Goal: Contribute content: Contribute content

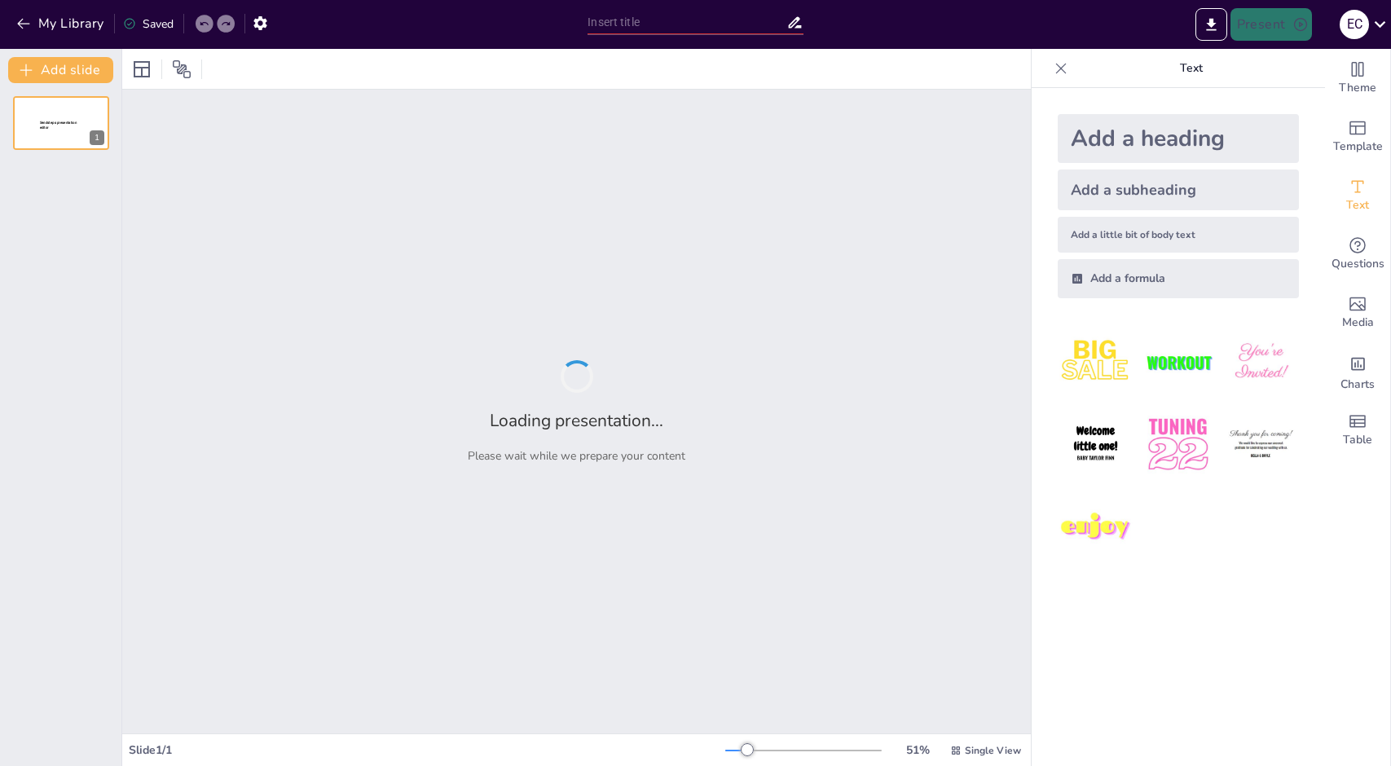
type input "Технический анализ концепции "Сделать или Купить" для CKD H5/A5"
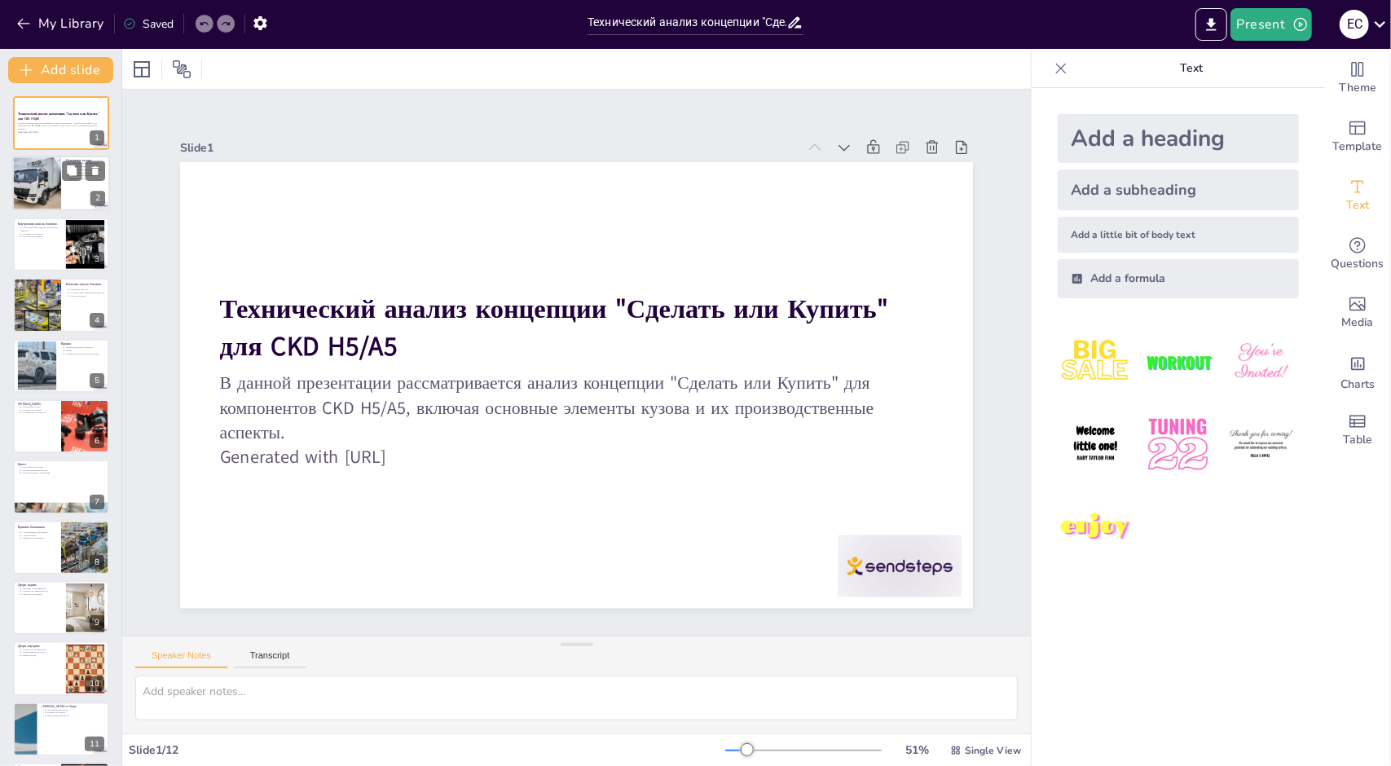
click at [51, 191] on div at bounding box center [36, 183] width 55 height 55
type textarea "В этом пункте мы подробно обсудим различные методы, используемые для производст…"
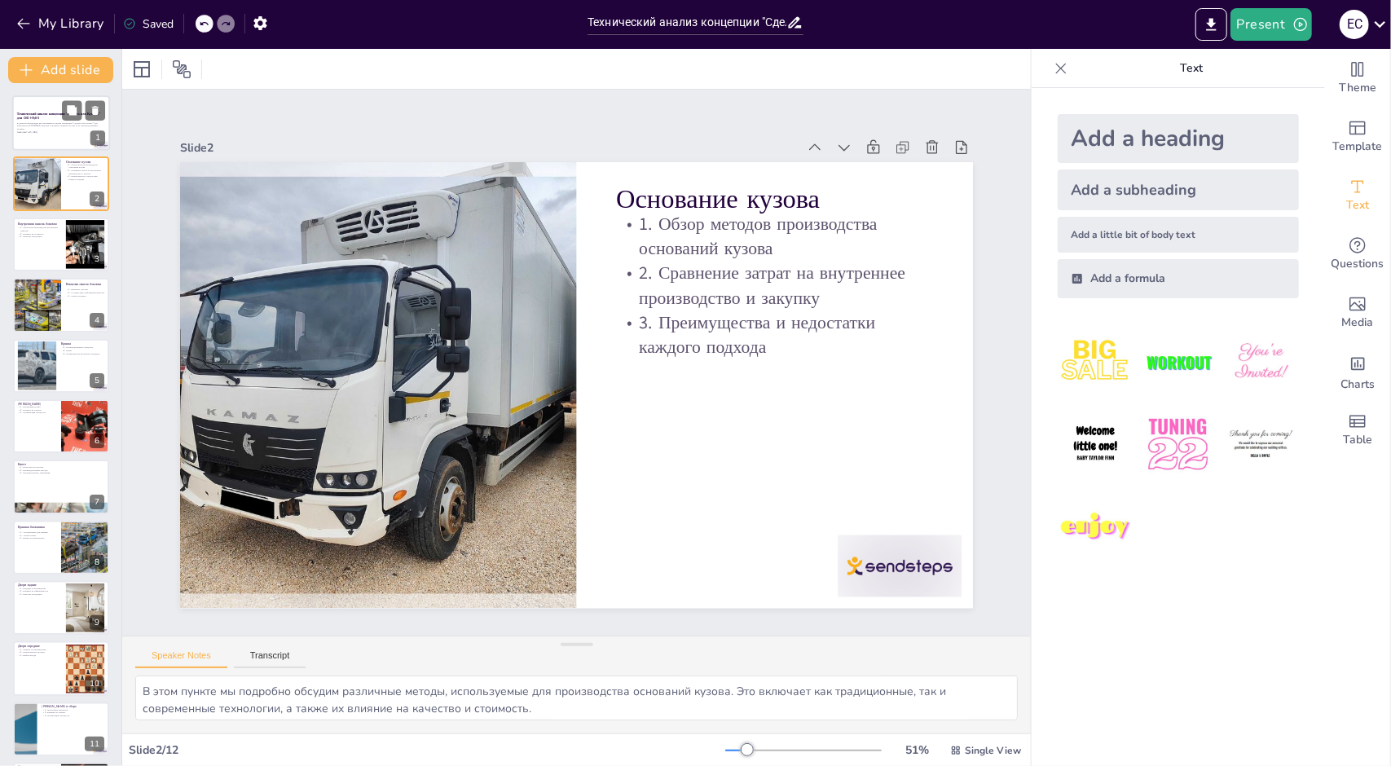
click at [44, 116] on p "Технический анализ концепции "Сделать или Купить" для CKD H5/A5" at bounding box center [61, 116] width 88 height 9
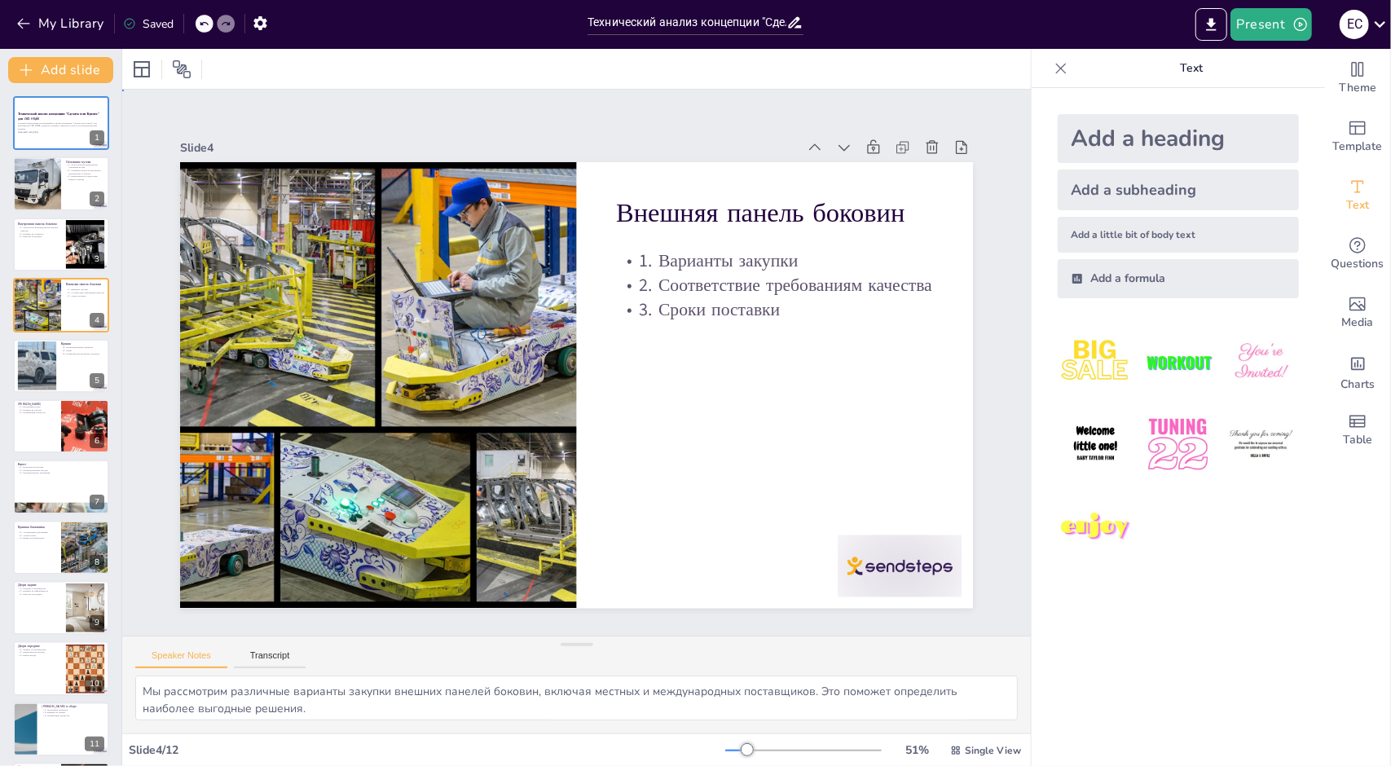
click at [375, 120] on div "Slide 1 Технический анализ концепции "Сделать или Купить" для CKD H5/A5 В данно…" at bounding box center [576, 361] width 924 height 771
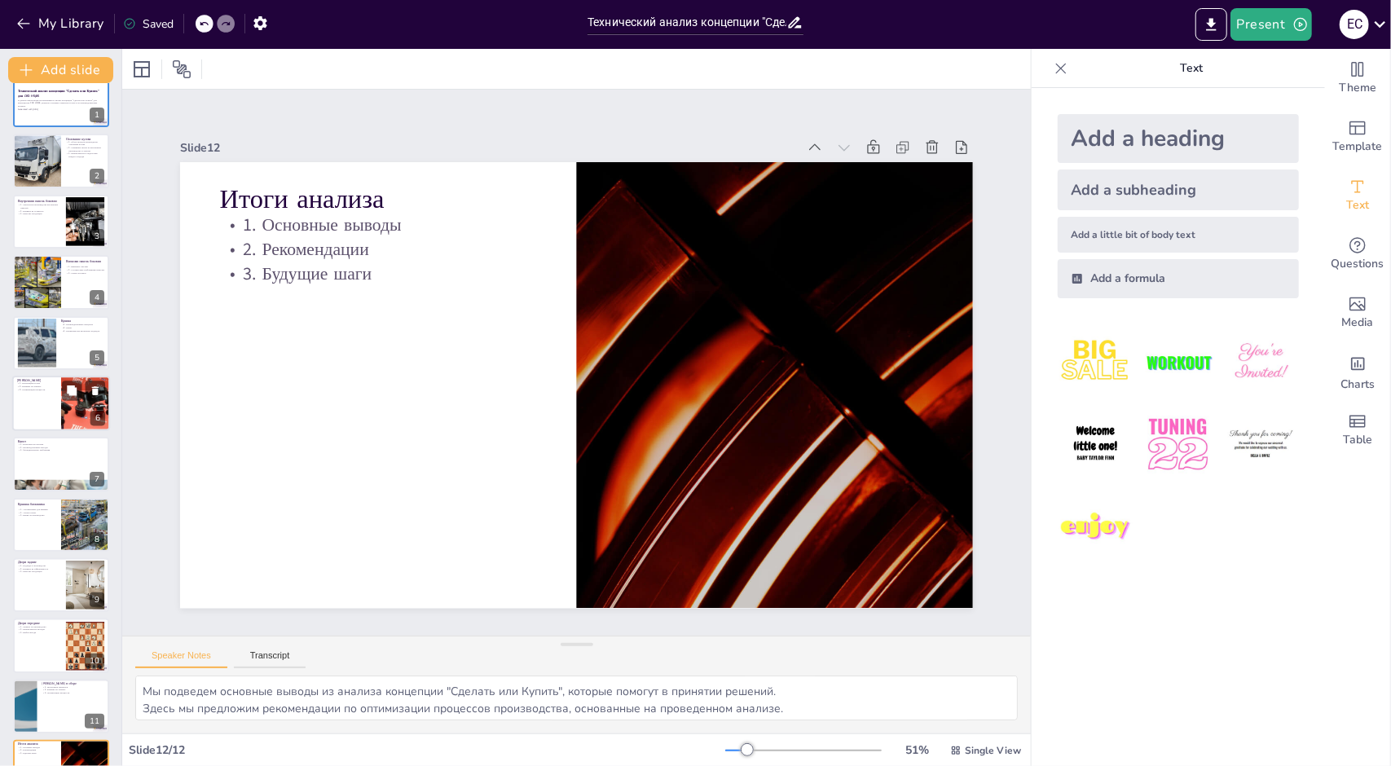
scroll to position [64, 0]
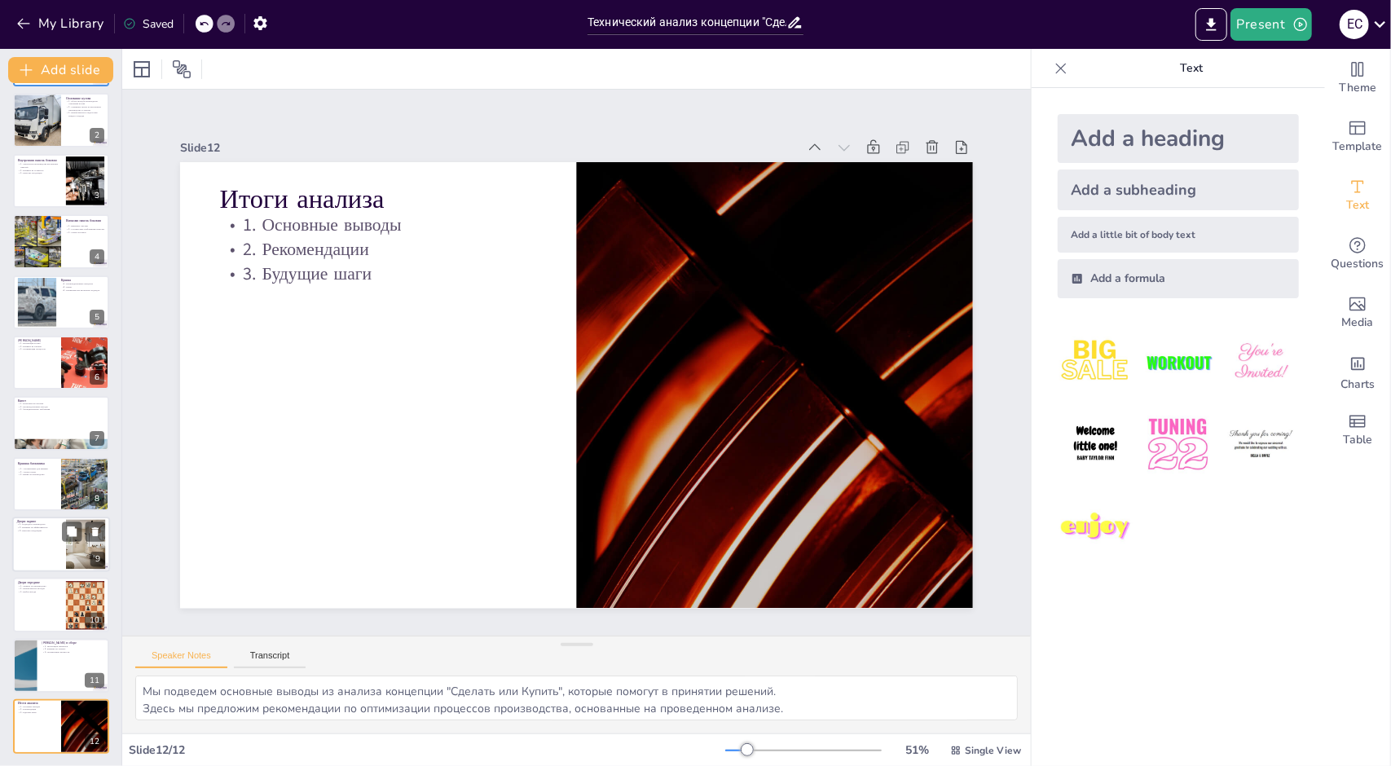
click at [47, 538] on div at bounding box center [61, 543] width 98 height 55
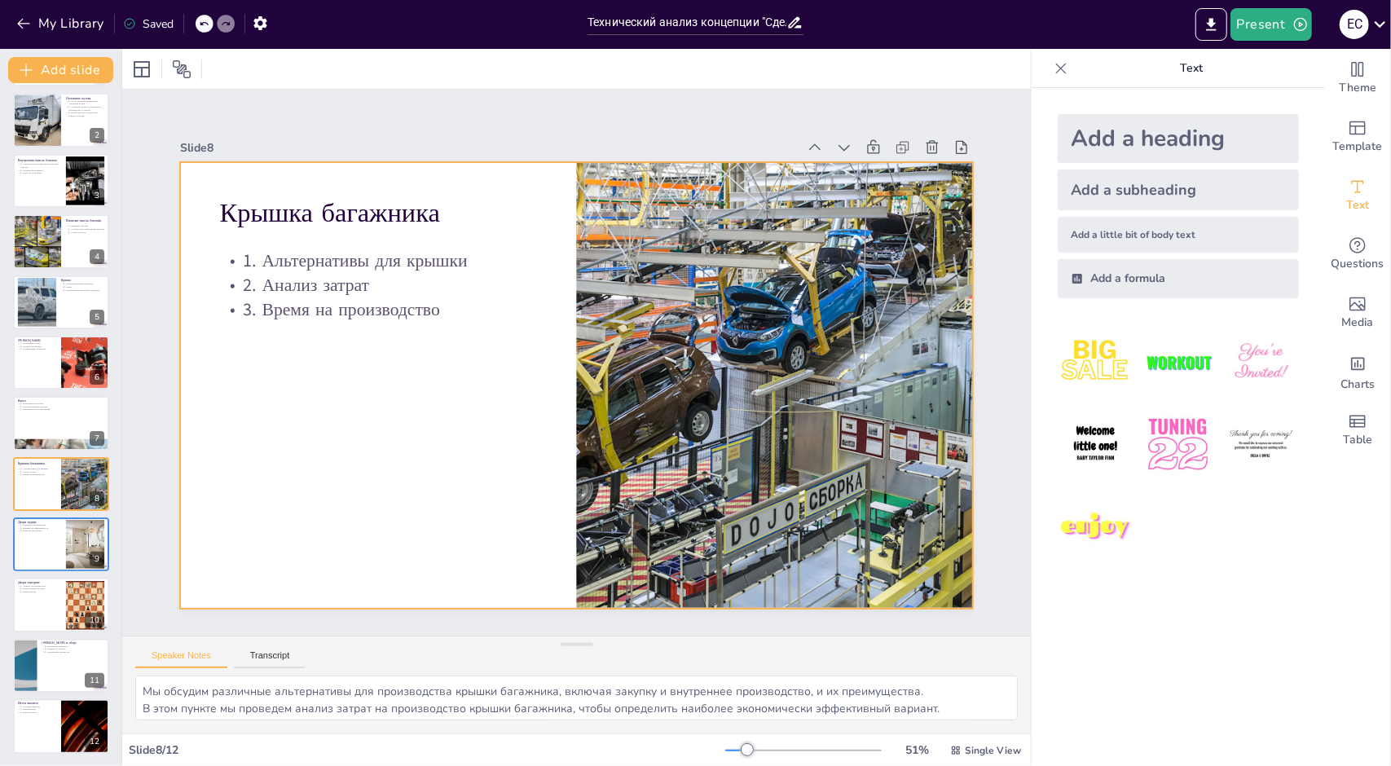
type textarea "Мы рассмотрим различные возможности закупки капота, включая поставщиков и техно…"
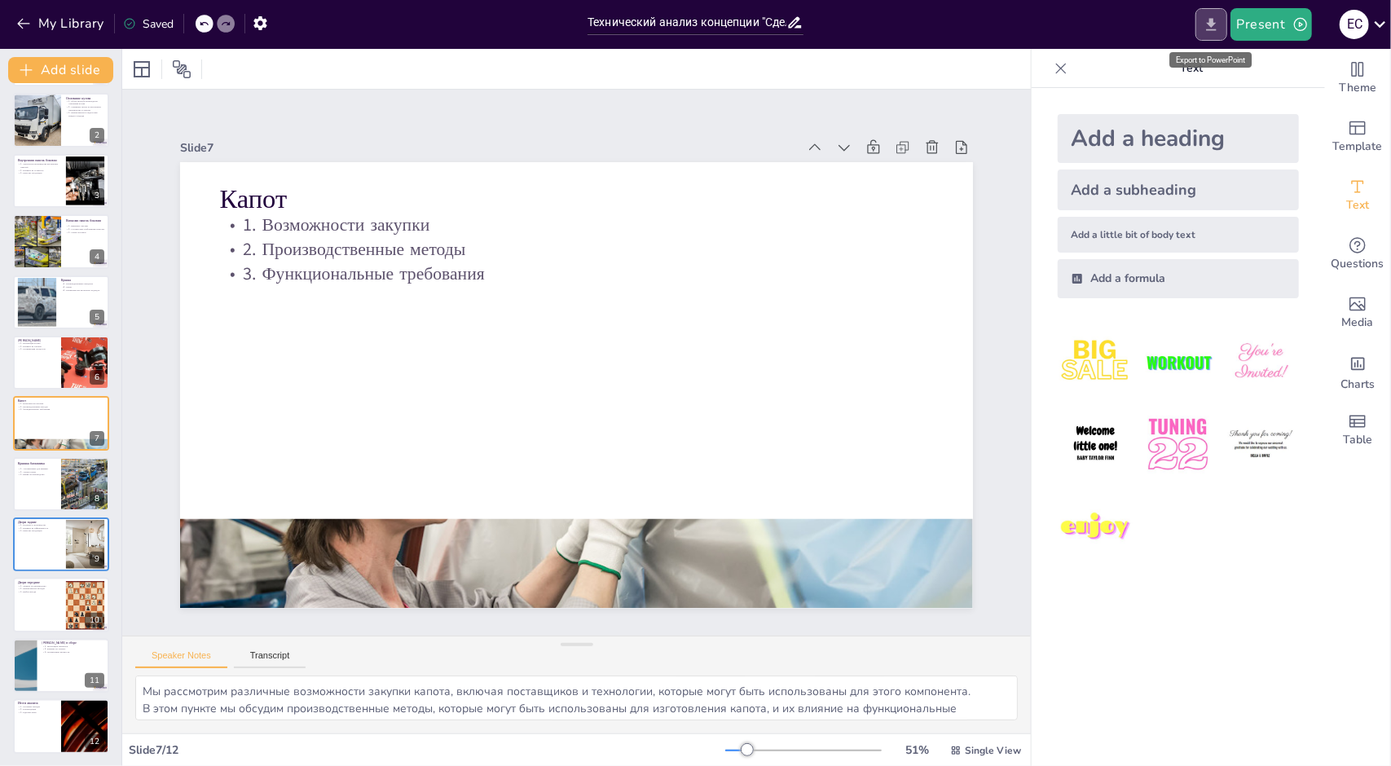
click at [1211, 27] on icon "Export to PowerPoint" at bounding box center [1210, 24] width 17 height 17
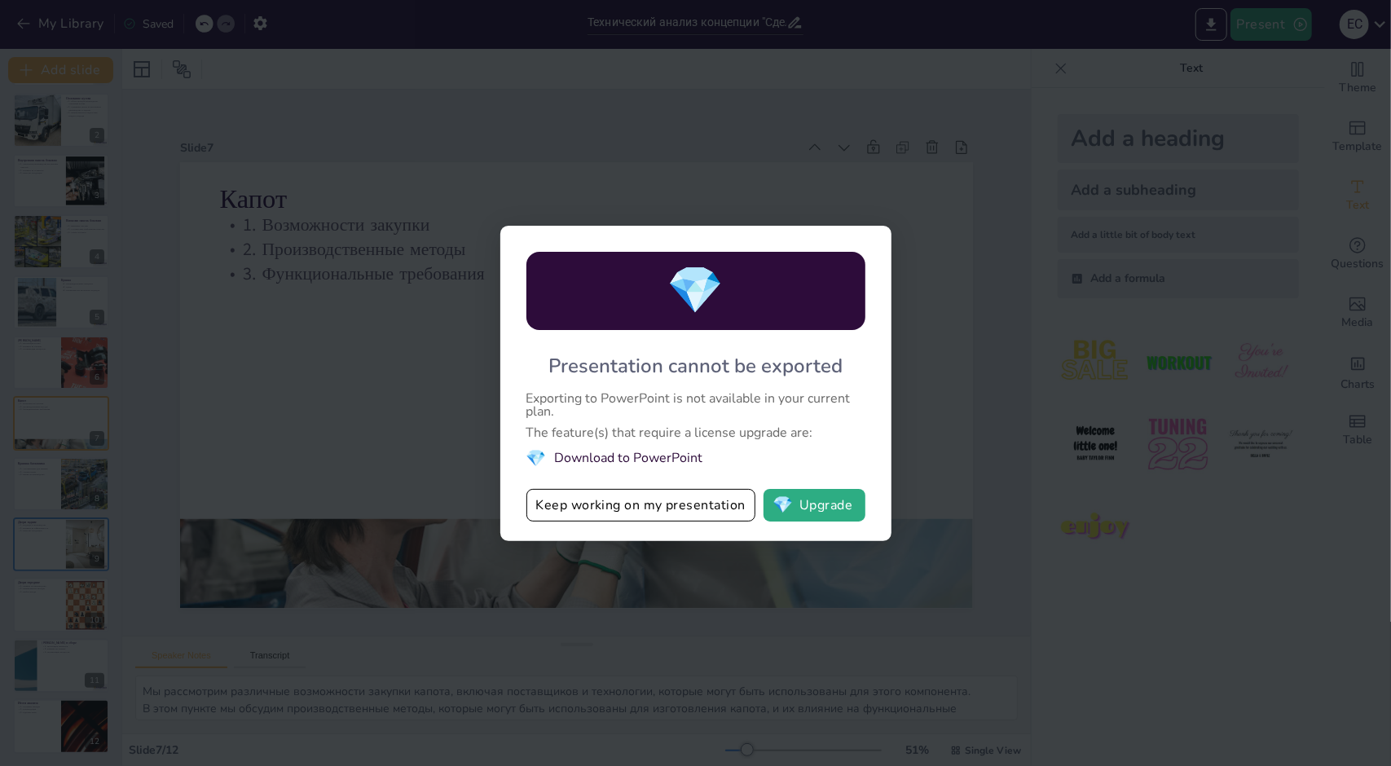
click at [991, 154] on div "💎 Presentation cannot be exported Exporting to PowerPoint is not available in y…" at bounding box center [695, 383] width 1391 height 766
click at [686, 515] on button "Keep working on my presentation" at bounding box center [640, 505] width 229 height 33
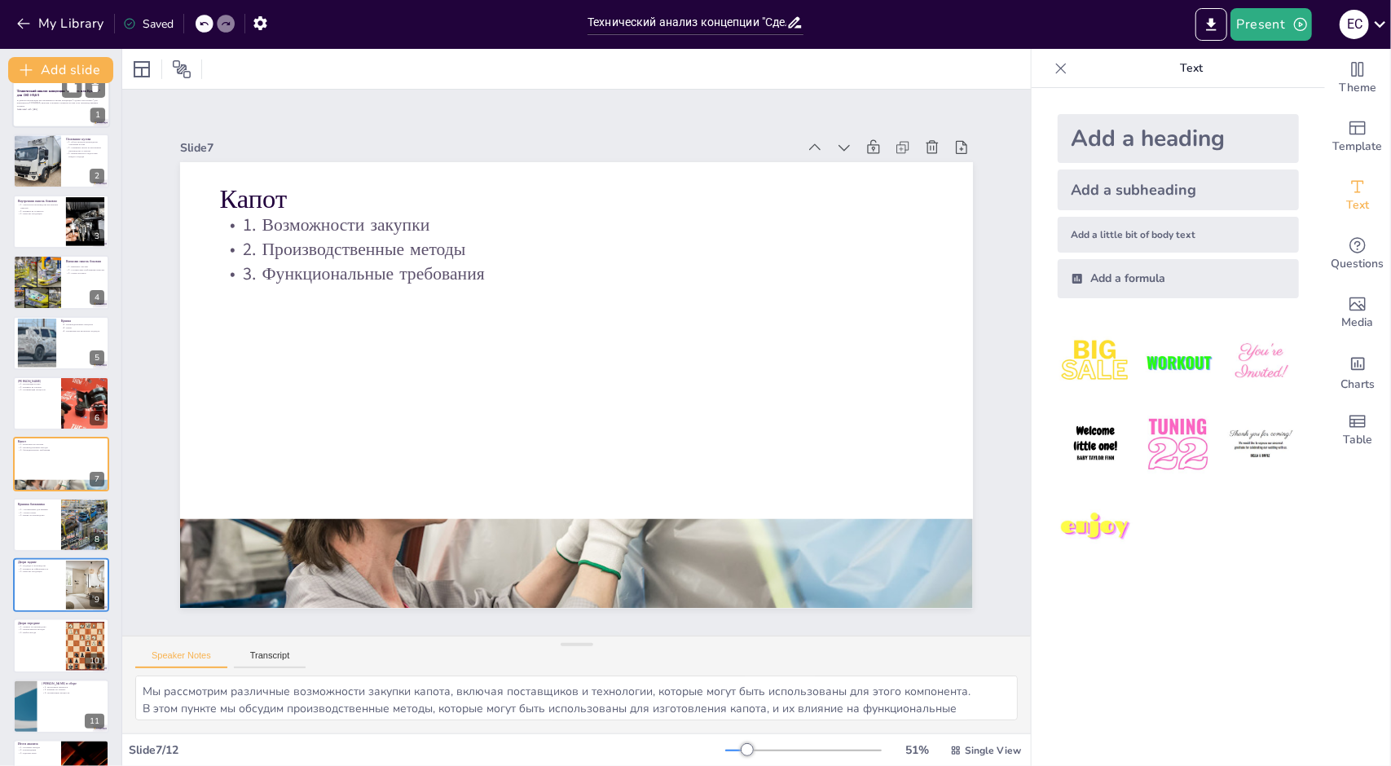
scroll to position [0, 0]
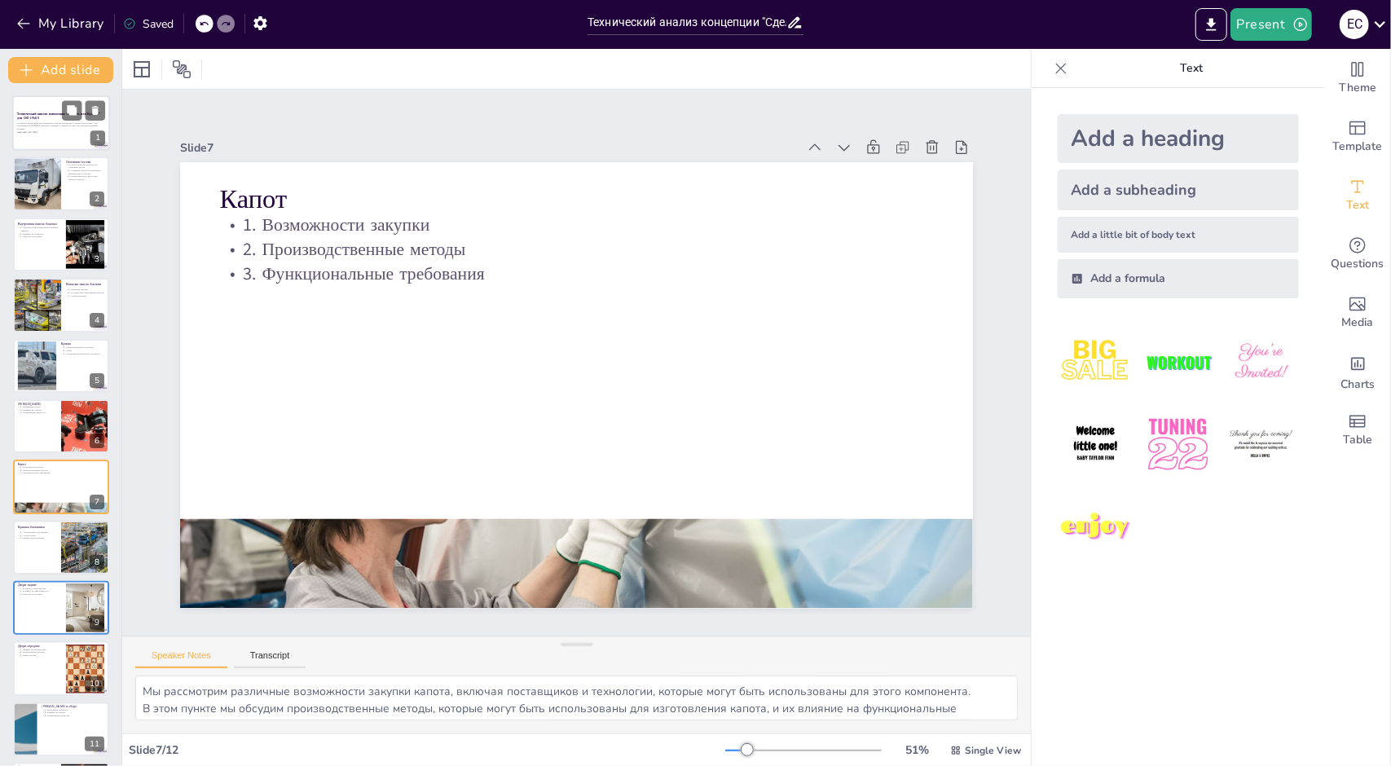
click at [53, 124] on p "В данной презентации рассматривается анализ концепции "Сделать или Купить" для …" at bounding box center [61, 125] width 88 height 9
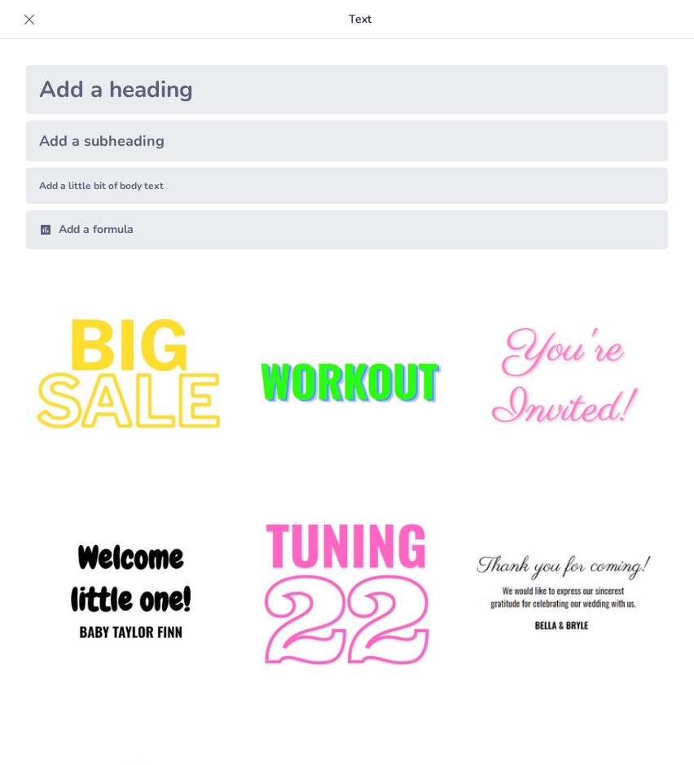
click at [29, 15] on icon at bounding box center [29, 19] width 16 height 16
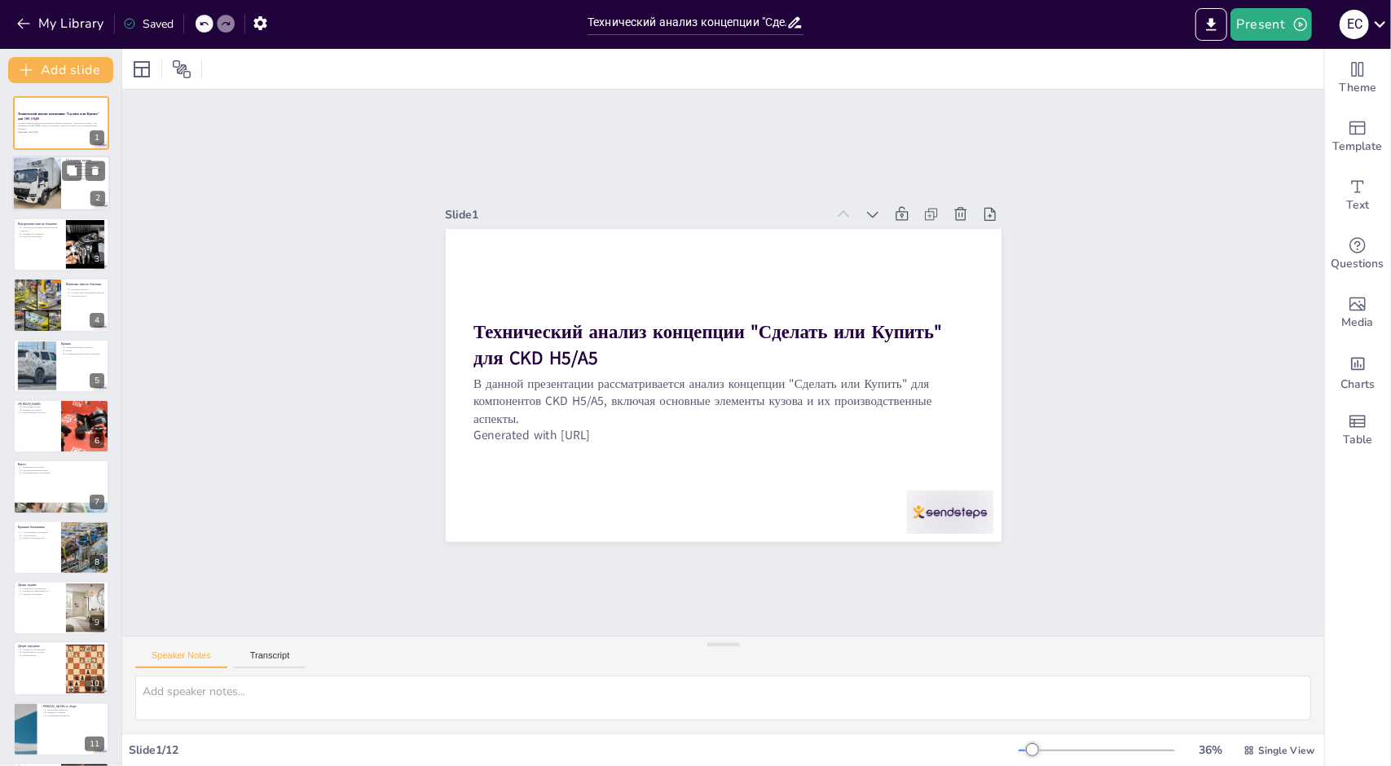
click at [55, 180] on div at bounding box center [36, 183] width 55 height 55
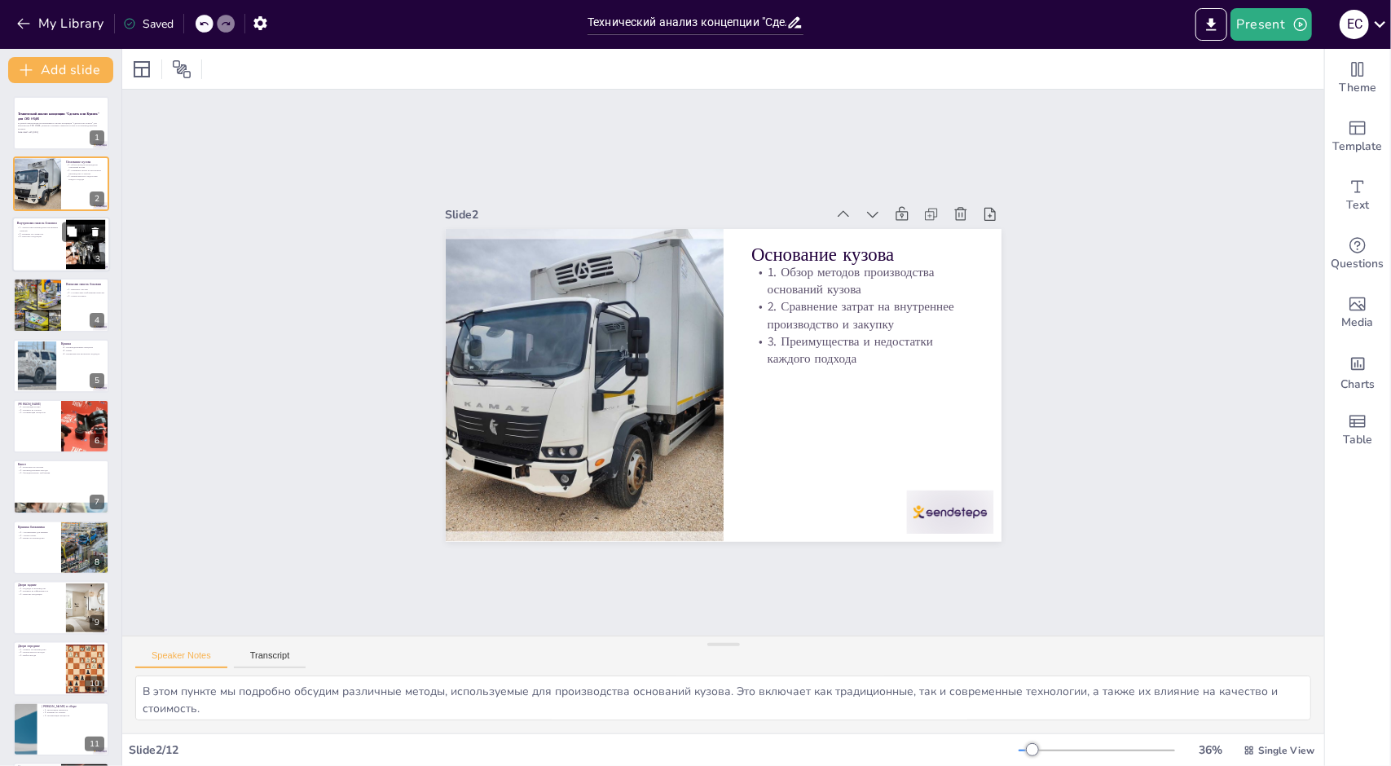
click at [86, 235] on button at bounding box center [96, 232] width 20 height 20
click at [36, 249] on div at bounding box center [61, 244] width 98 height 55
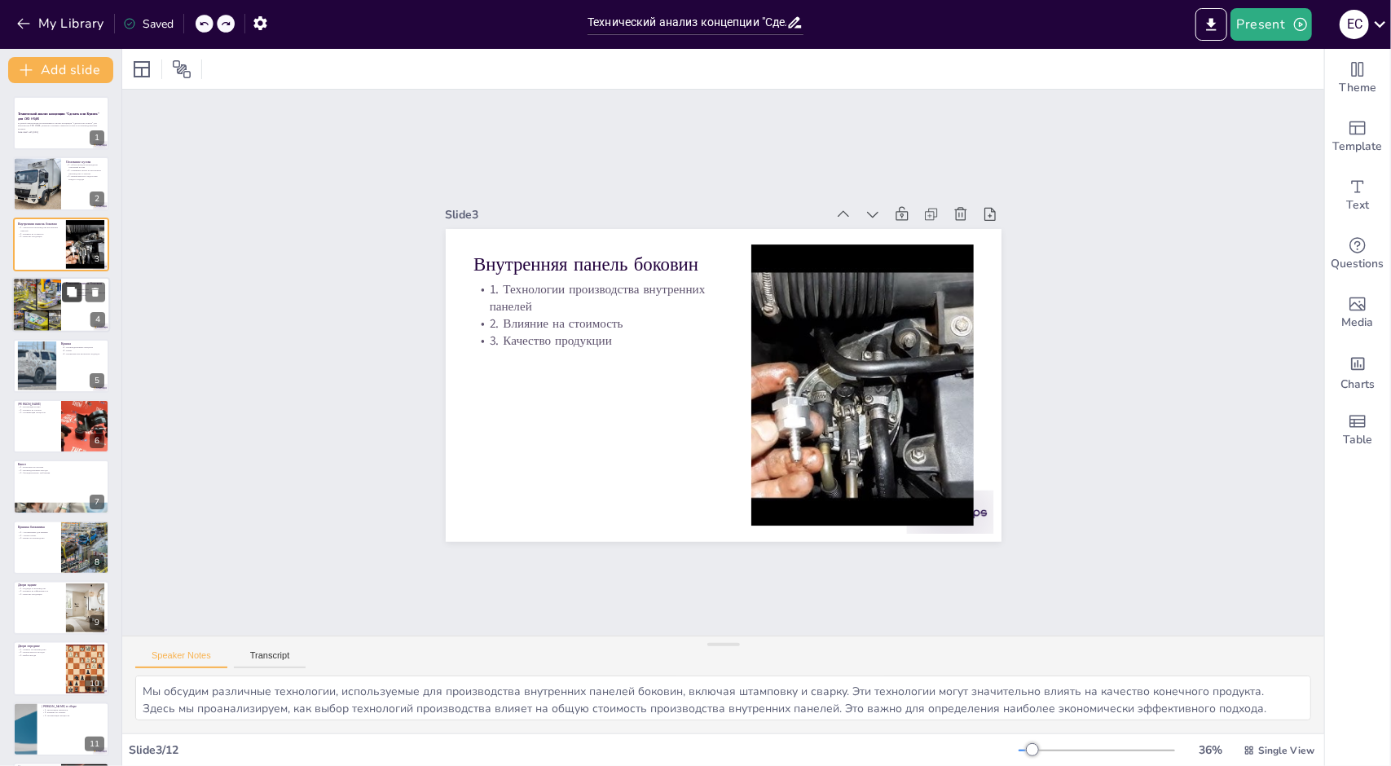
click at [75, 299] on button at bounding box center [72, 293] width 20 height 20
click at [38, 317] on div at bounding box center [36, 304] width 73 height 55
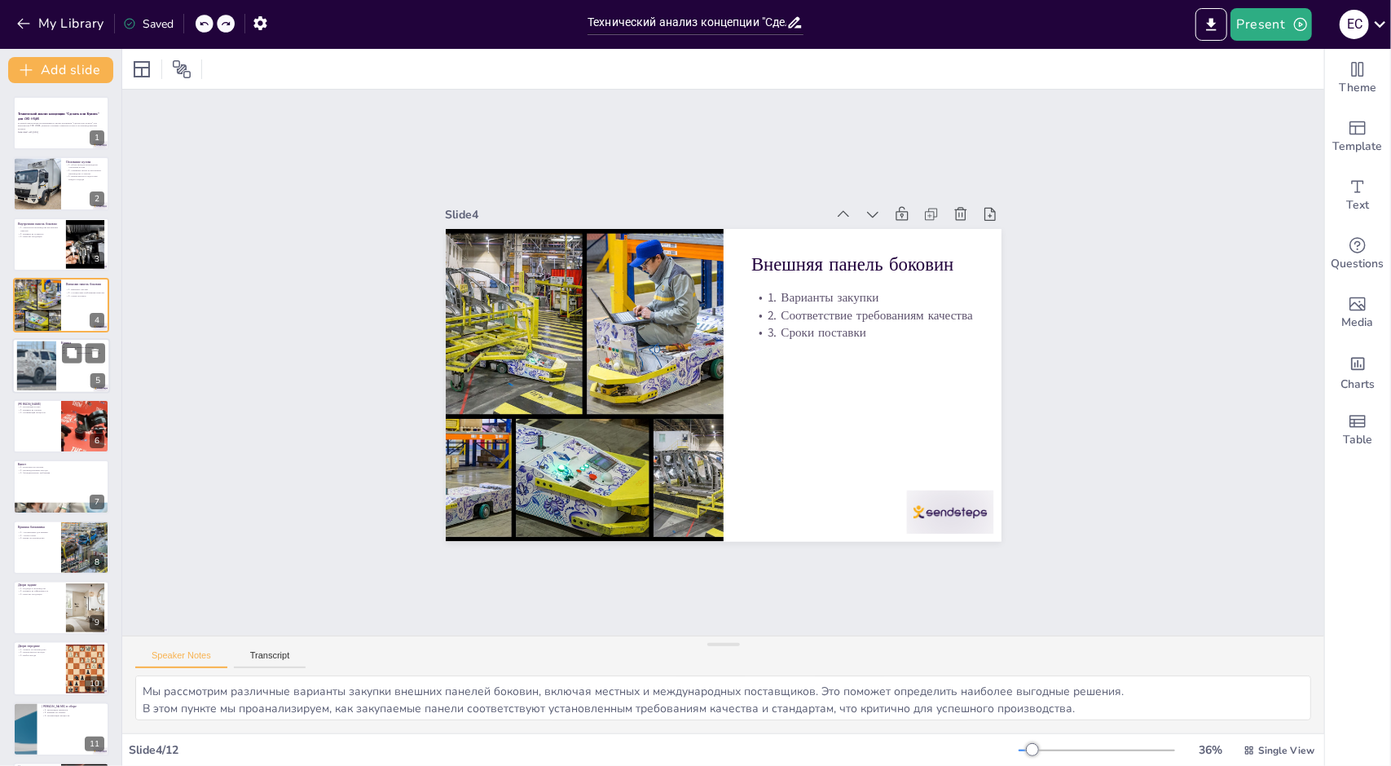
click at [42, 366] on div at bounding box center [37, 366] width 88 height 50
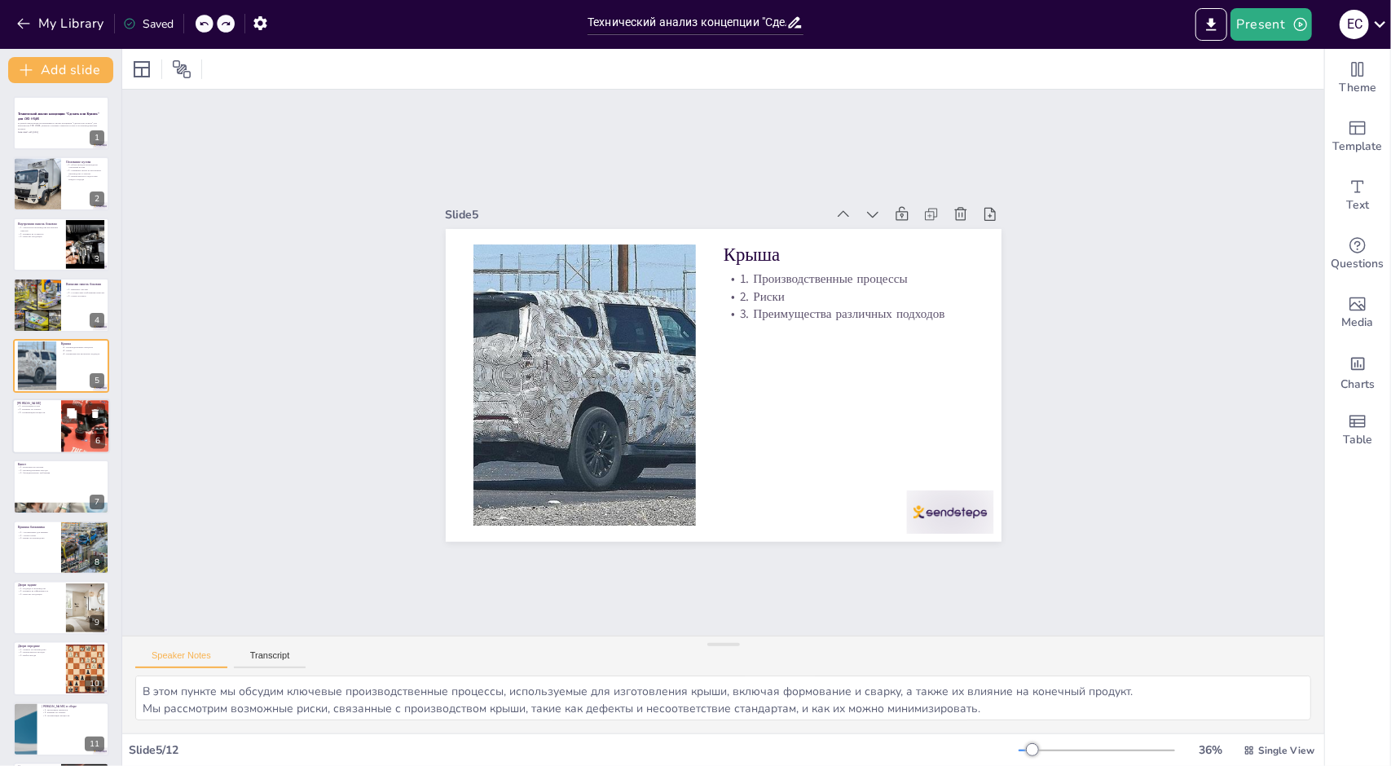
click at [41, 423] on div at bounding box center [61, 425] width 98 height 55
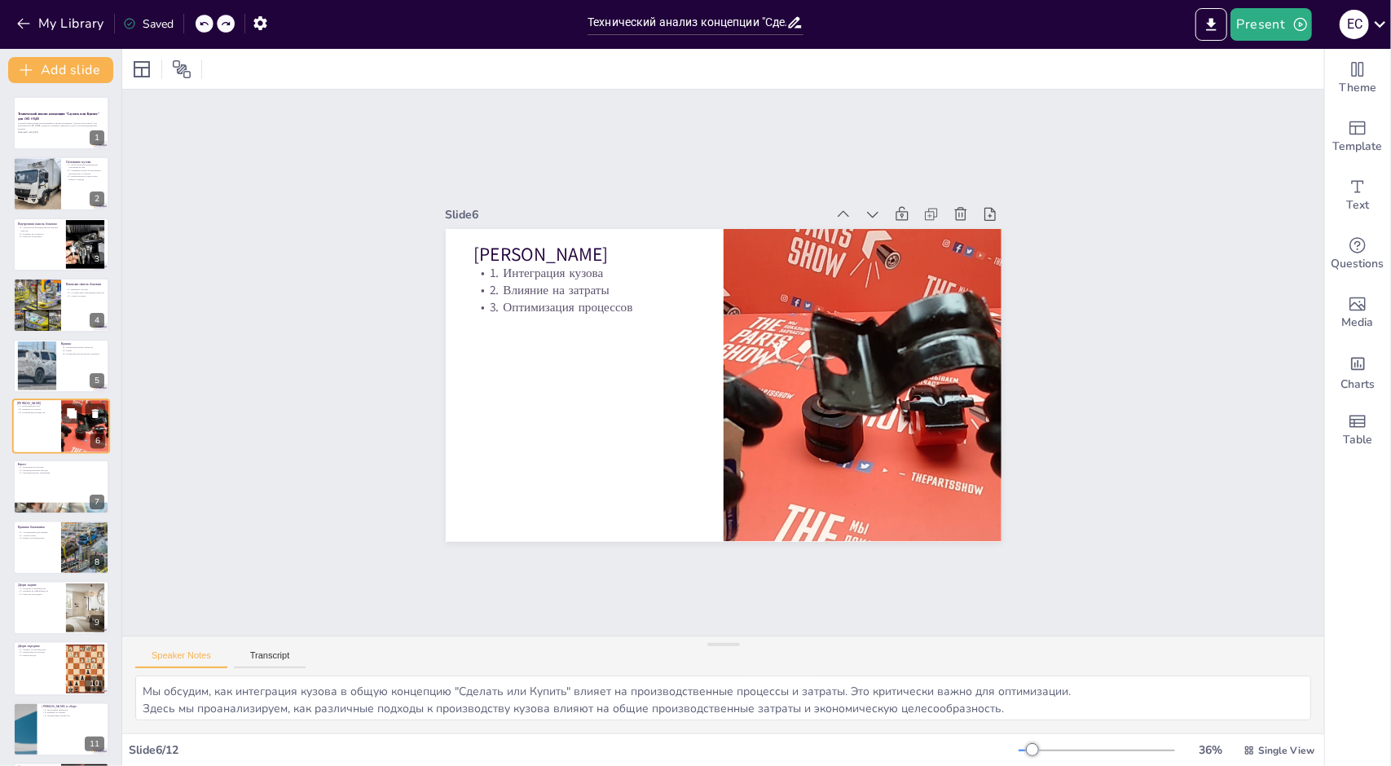
scroll to position [2, 0]
click at [47, 476] on div at bounding box center [61, 485] width 98 height 55
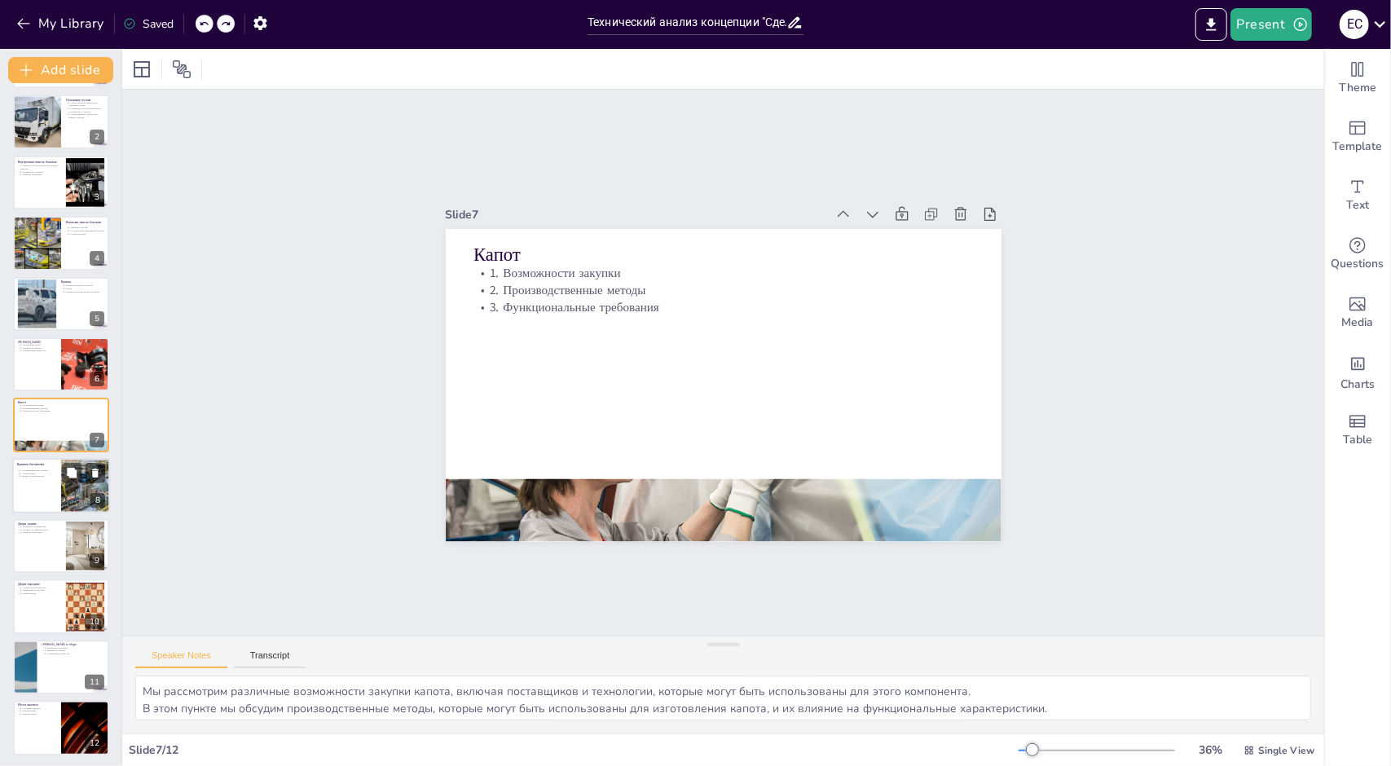
click at [42, 467] on div "Крышка багажника" at bounding box center [36, 463] width 39 height 7
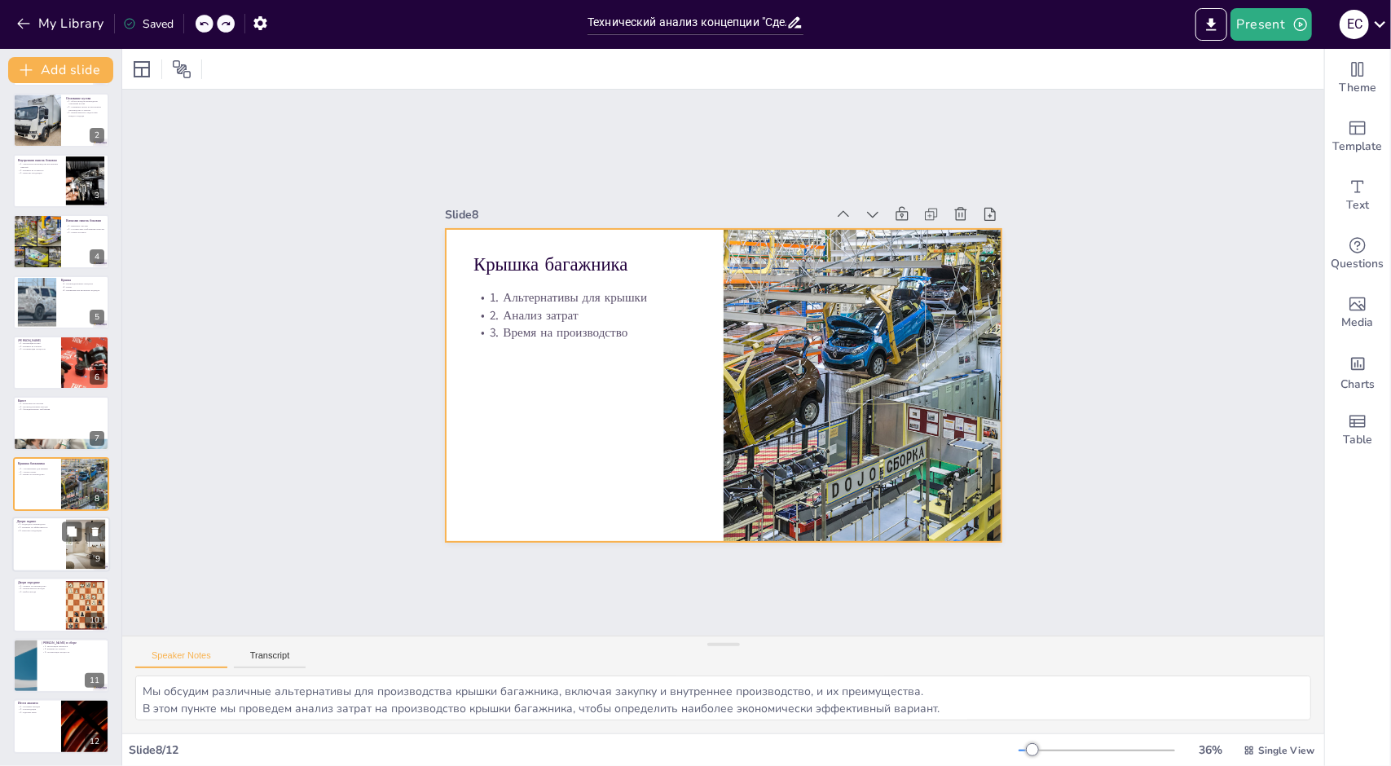
click at [47, 526] on p "2. Влияние на эффективность" at bounding box center [39, 527] width 44 height 3
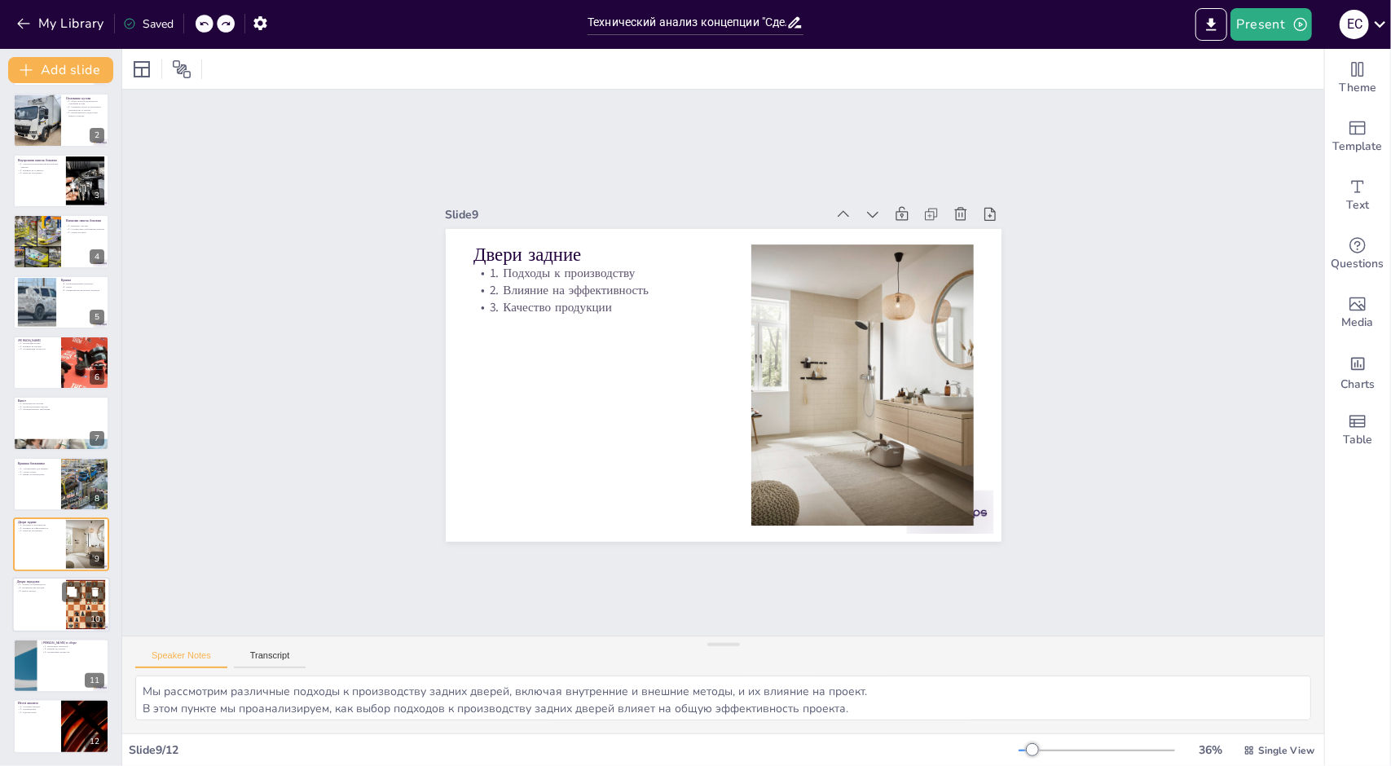
click at [47, 596] on div at bounding box center [61, 605] width 98 height 55
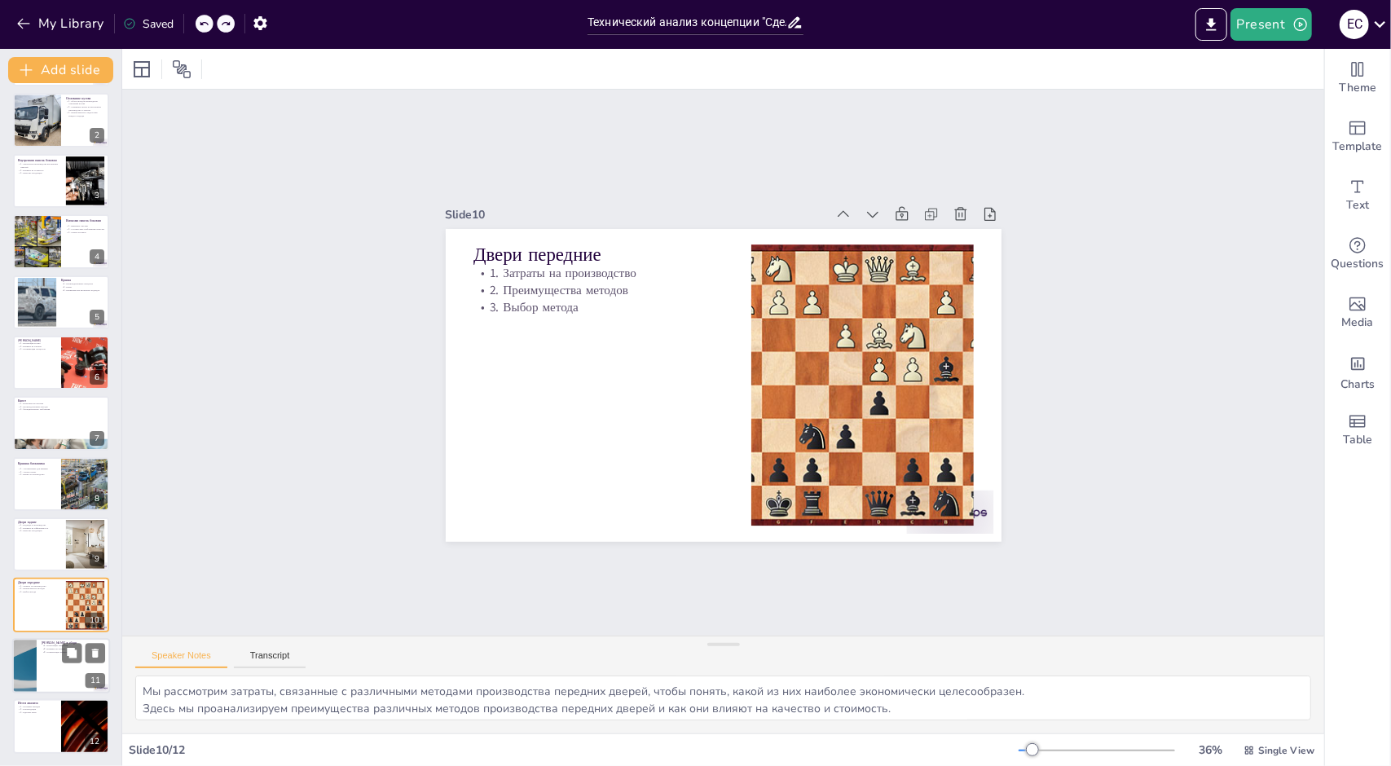
click at [59, 680] on div at bounding box center [61, 665] width 98 height 55
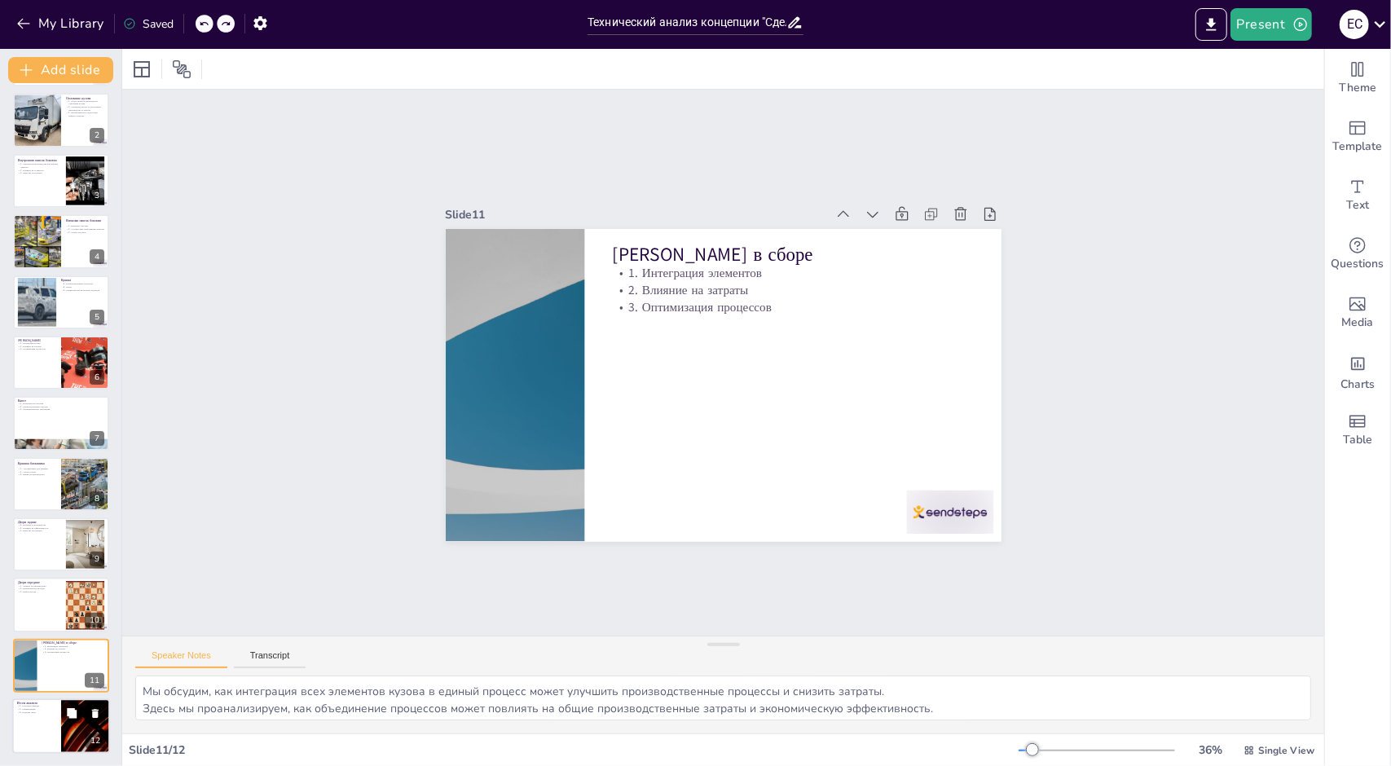
click at [59, 718] on div at bounding box center [61, 725] width 98 height 55
type textarea "Мы подведем основные выводы из анализа концепции "Сделать или Купить", которые …"
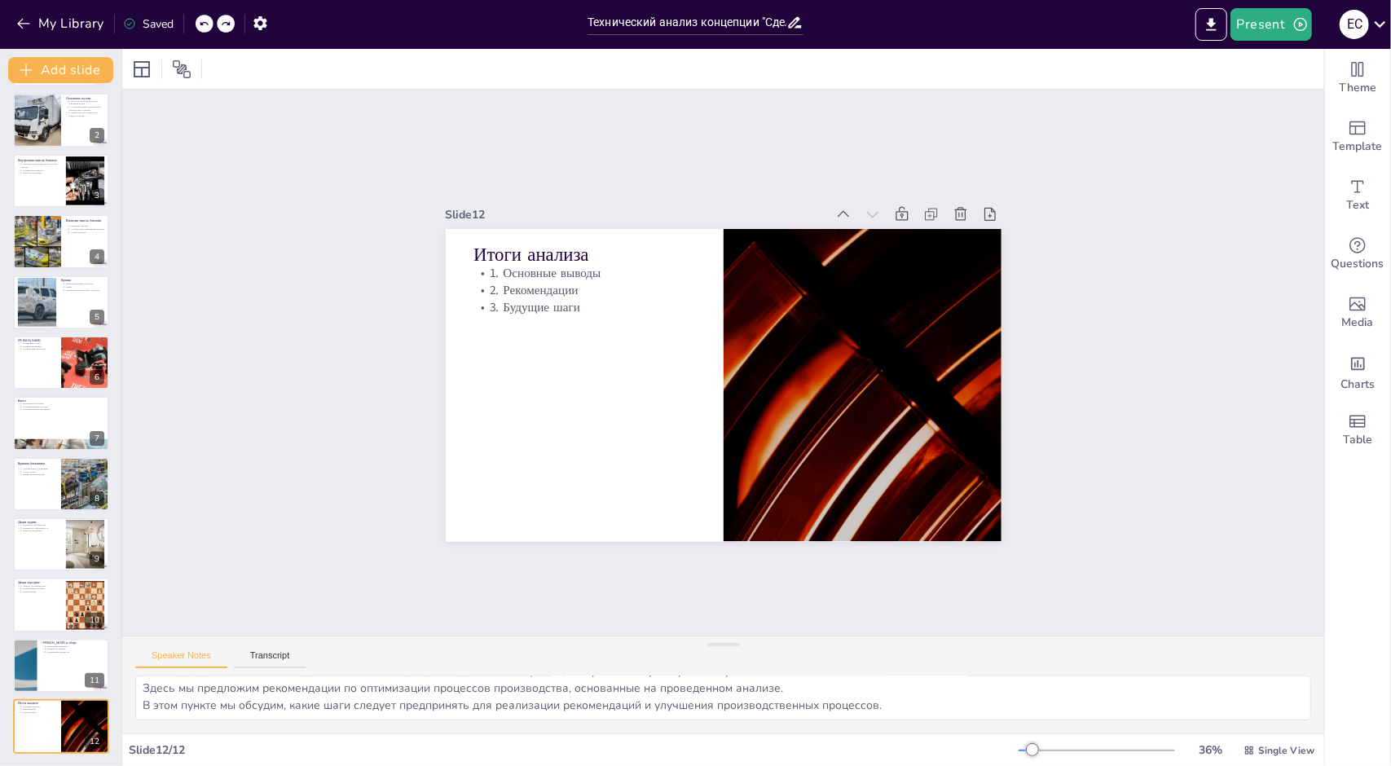
scroll to position [0, 0]
click at [268, 653] on button "Transcript" at bounding box center [270, 659] width 73 height 18
click at [204, 658] on button "Speaker Notes" at bounding box center [181, 659] width 92 height 18
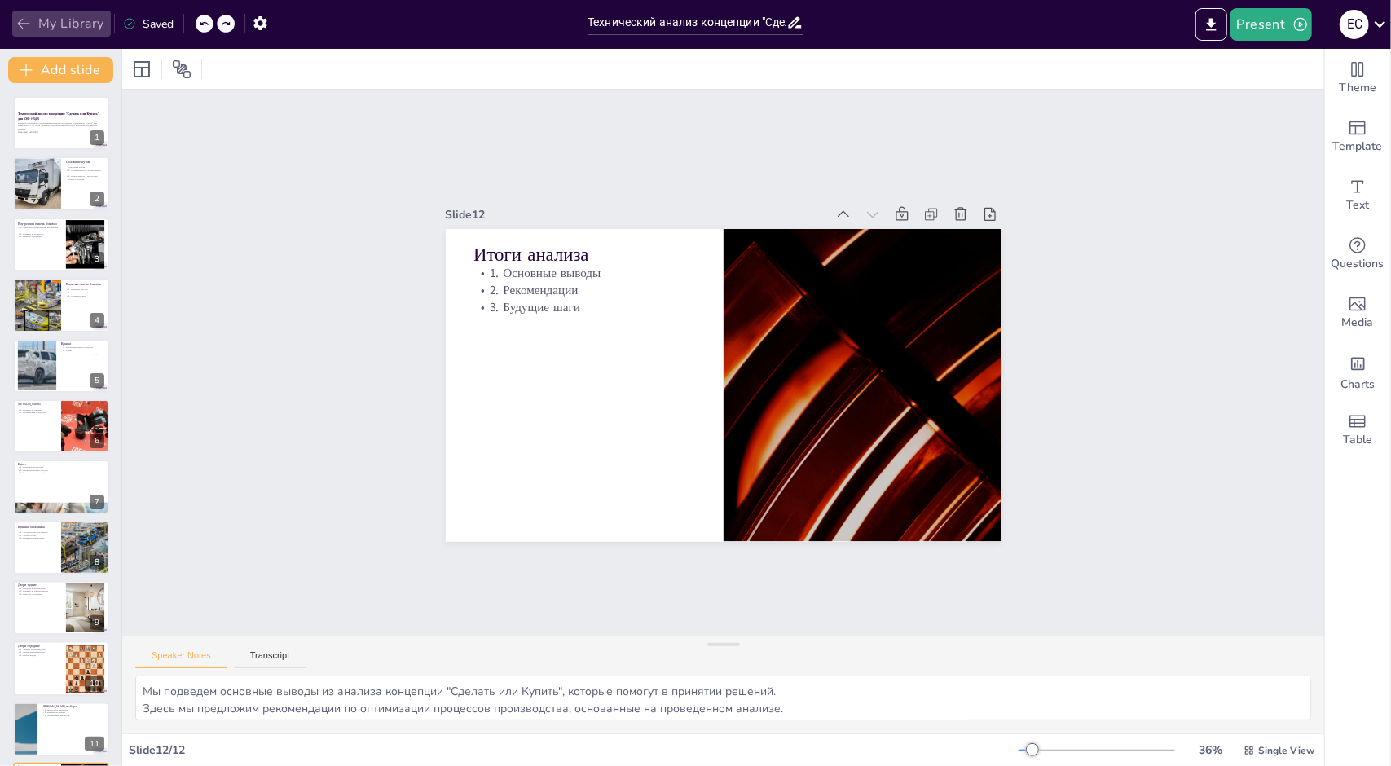
click at [46, 22] on button "My Library" at bounding box center [61, 24] width 99 height 26
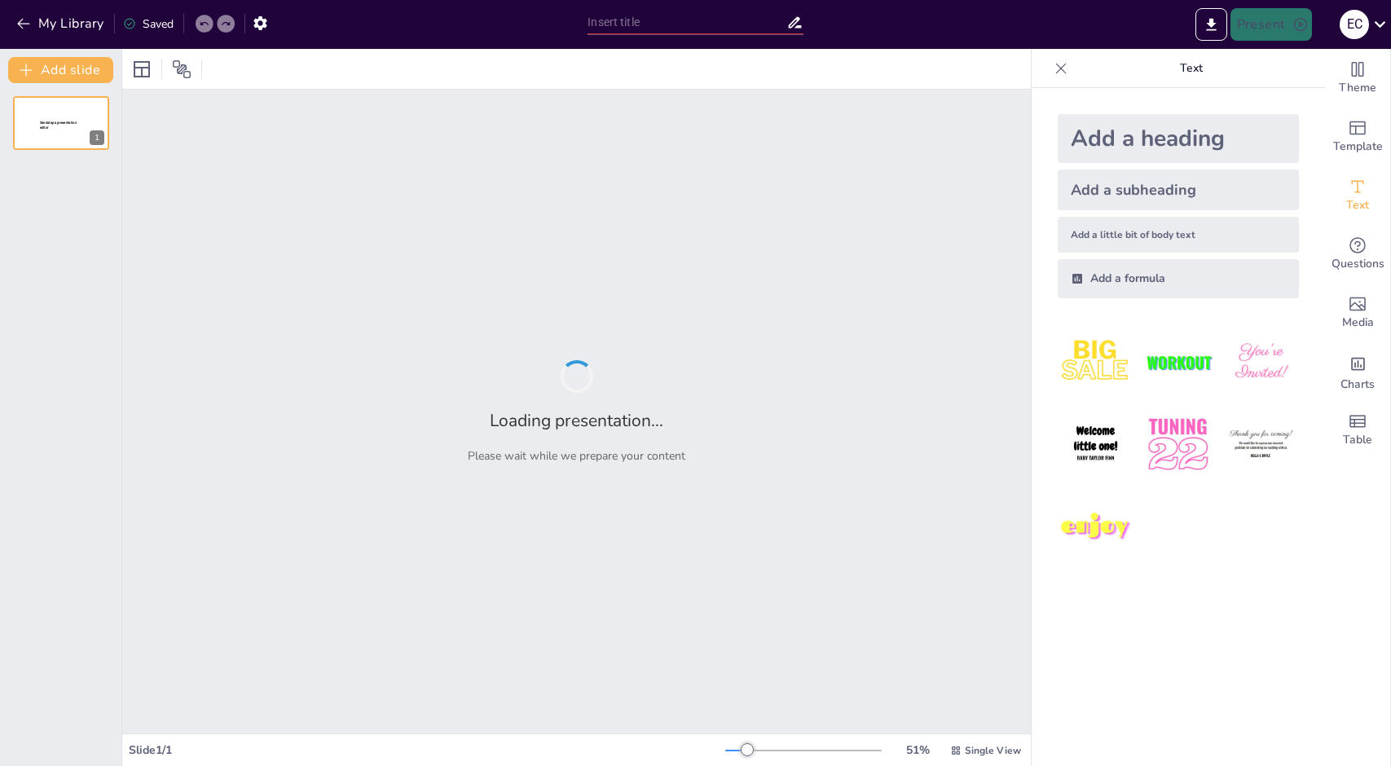
type input "Концепция Make or Buy для подъемных единиц: Анализ BOP, IH и OUT в CKD H5/A5"
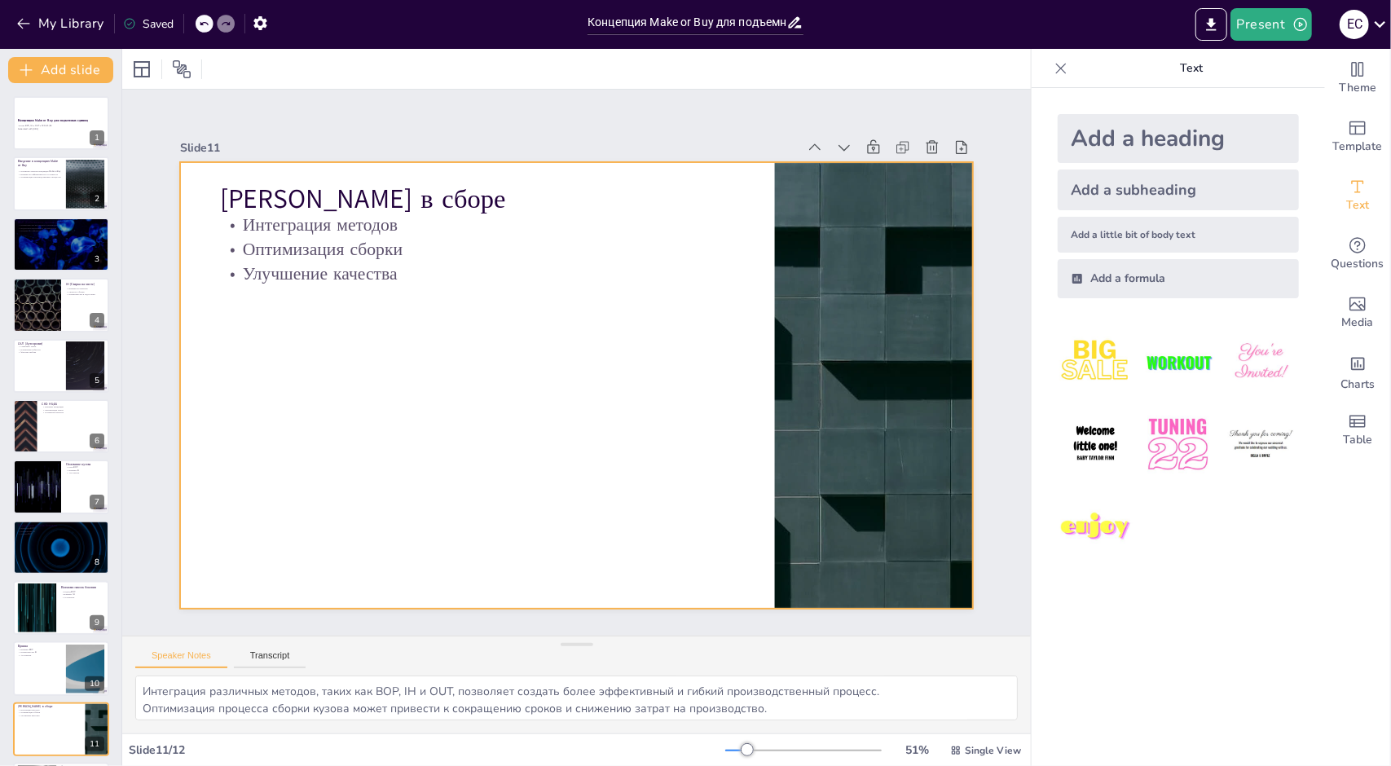
type textarea "Итоги анализа показывают, что правильный выбор между внутренним производством и…"
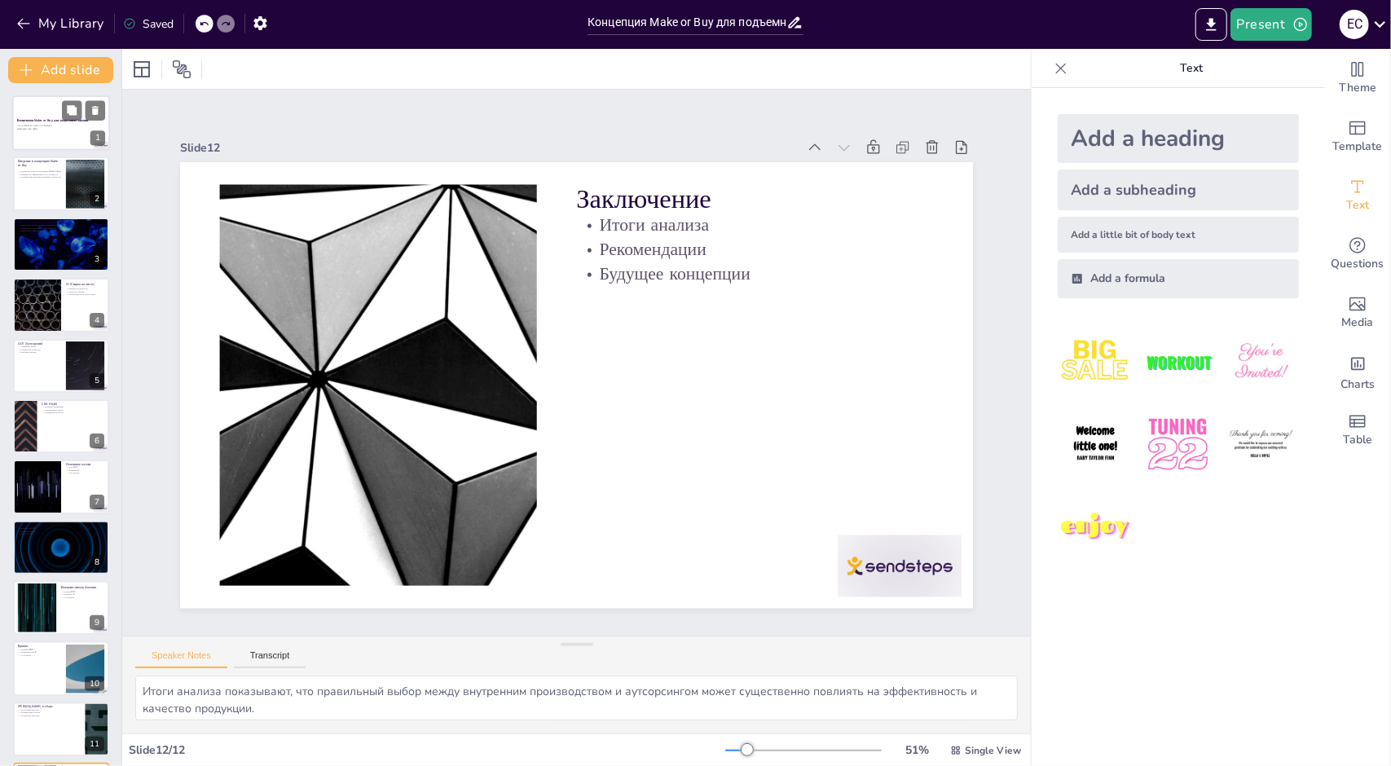
click at [61, 134] on div at bounding box center [61, 122] width 98 height 55
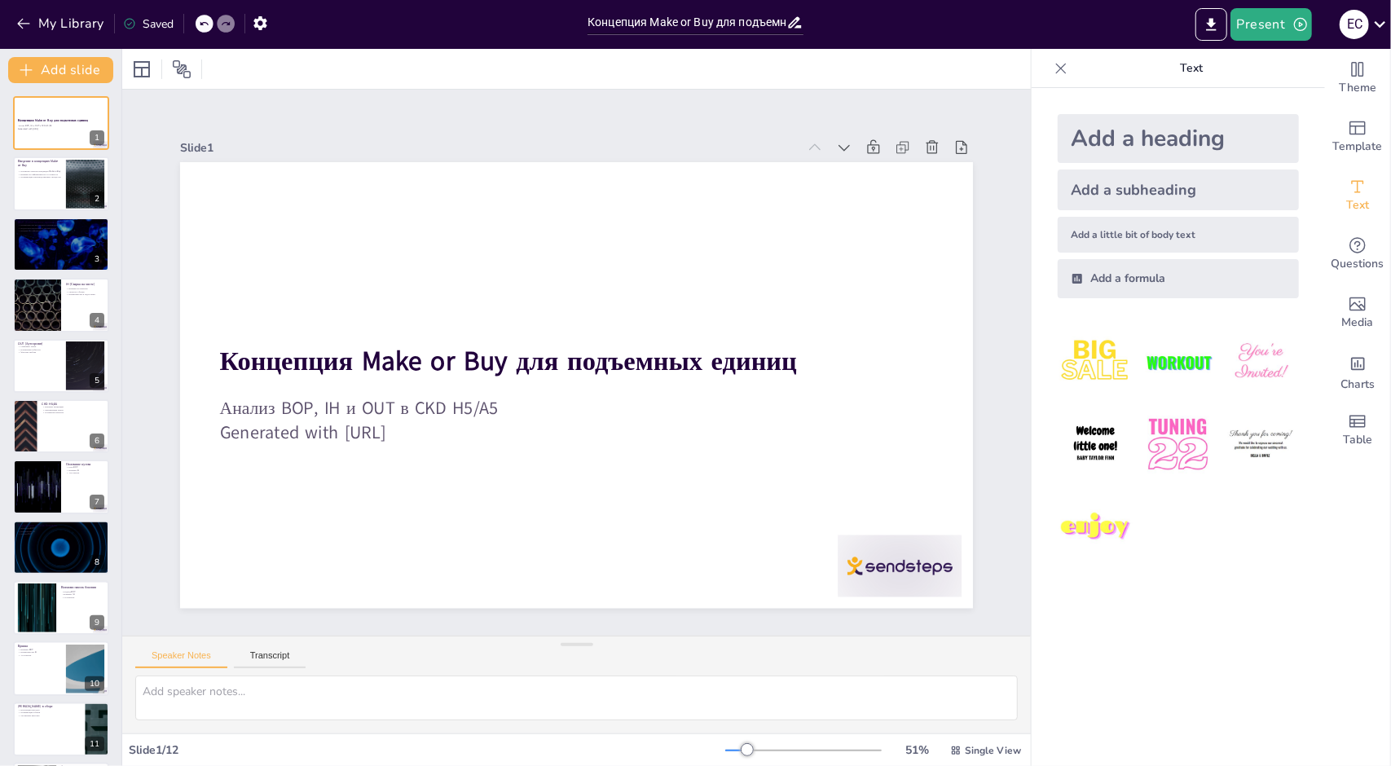
click at [1053, 62] on icon at bounding box center [1061, 68] width 16 height 16
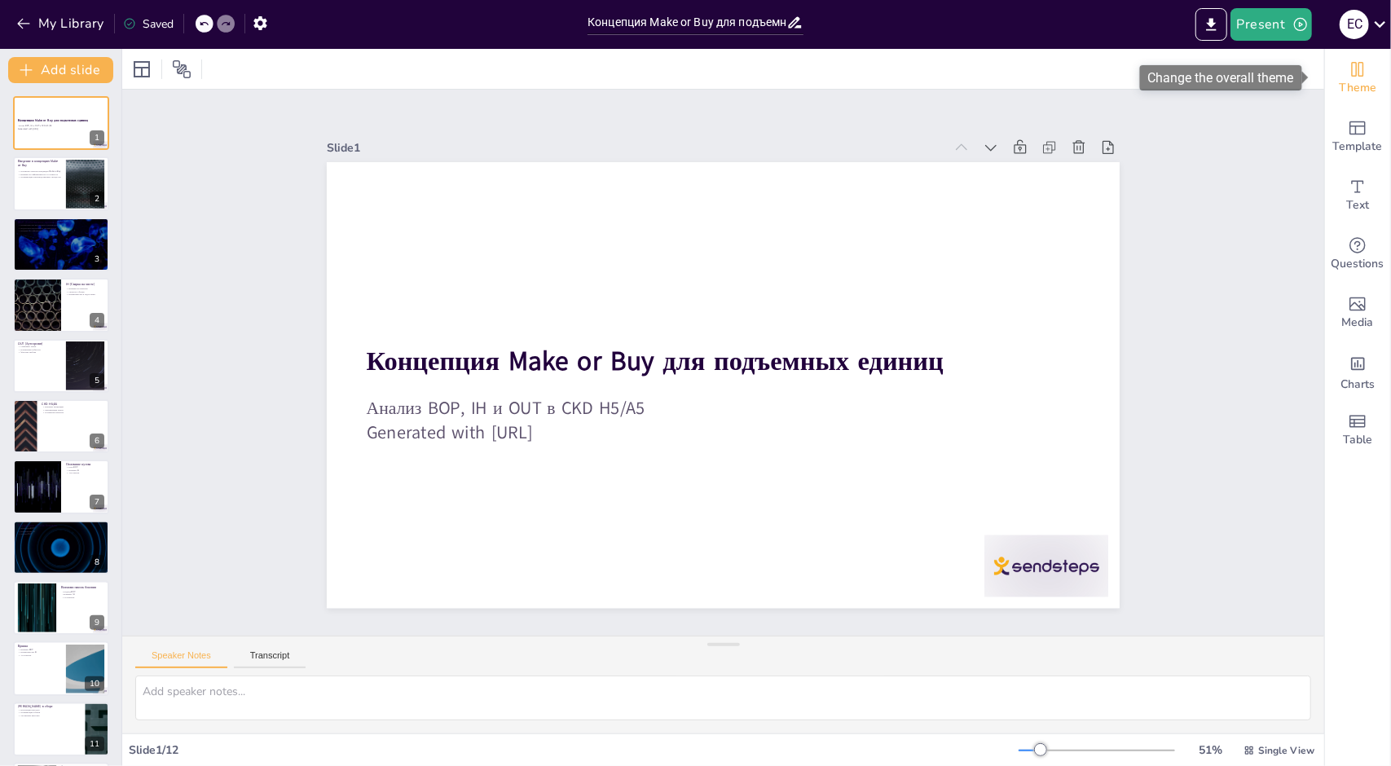
click at [1343, 95] on span "Theme" at bounding box center [1356, 88] width 37 height 18
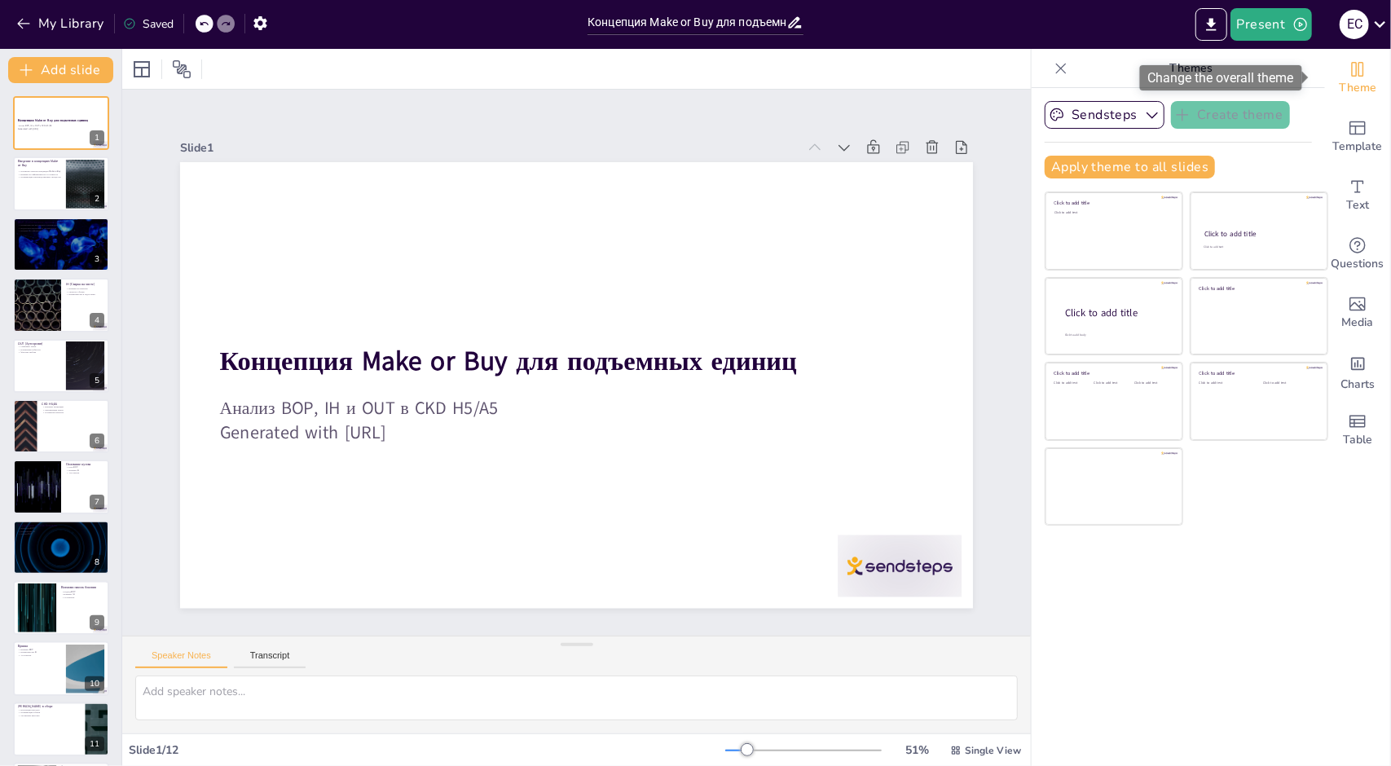
click at [1343, 95] on span "Theme" at bounding box center [1356, 88] width 37 height 18
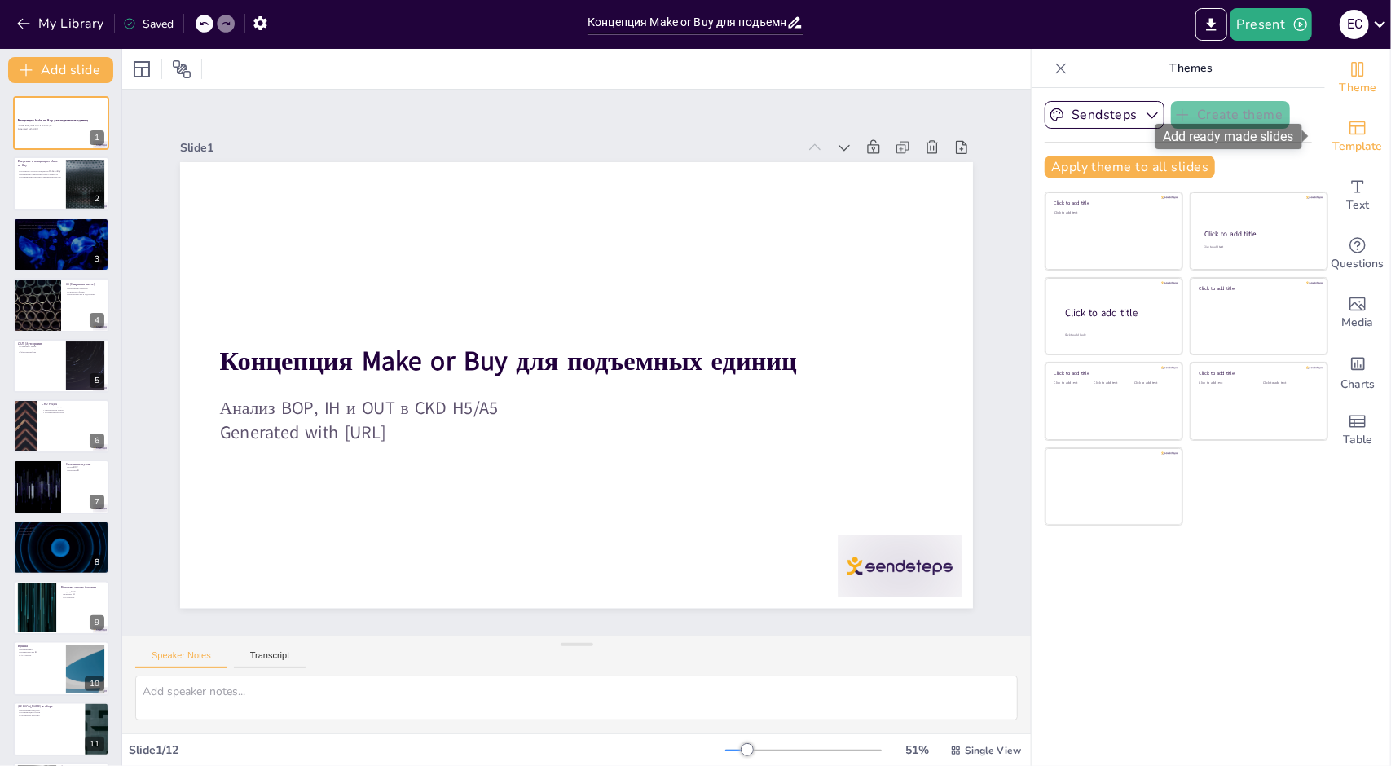
click at [1354, 140] on span "Template" at bounding box center [1358, 147] width 50 height 18
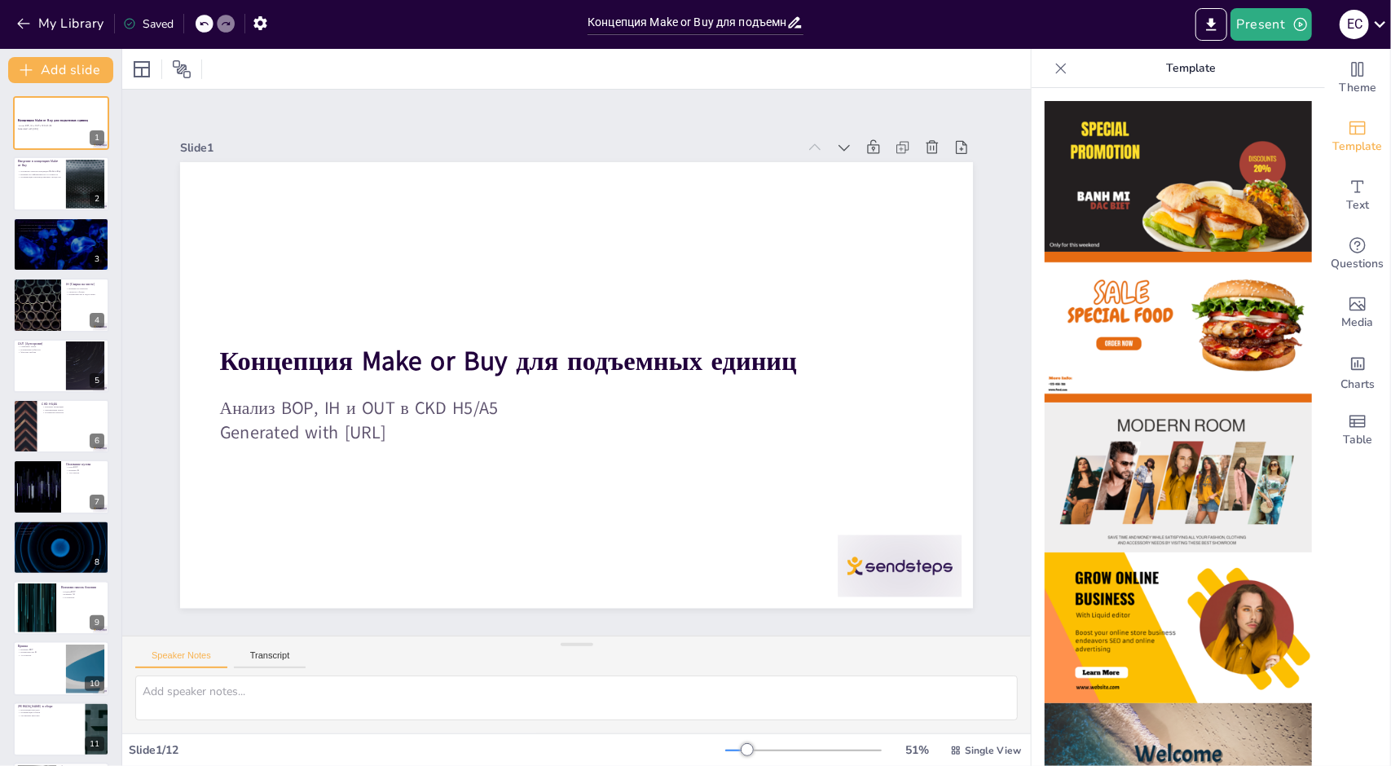
click at [1135, 166] on img at bounding box center [1177, 176] width 267 height 151
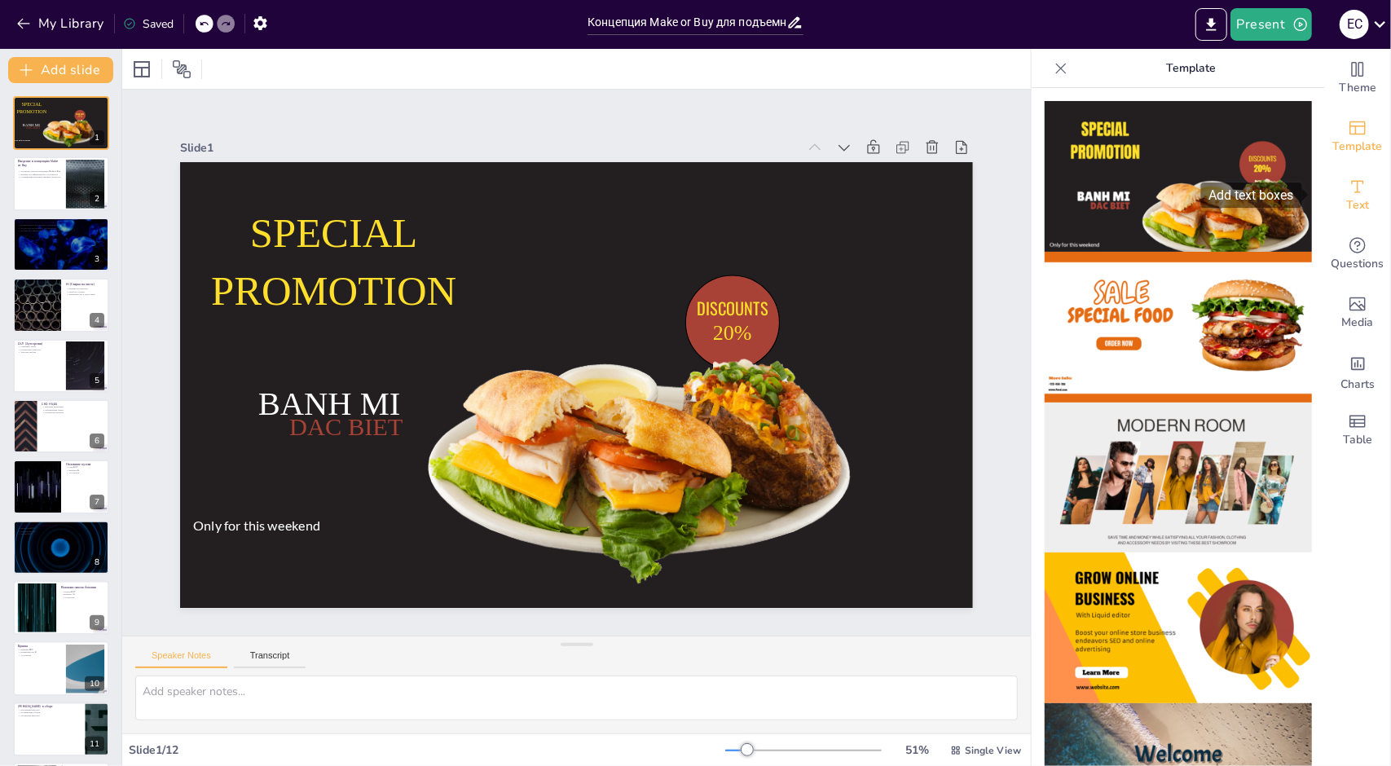
click at [1359, 193] on div "Text" at bounding box center [1357, 195] width 65 height 59
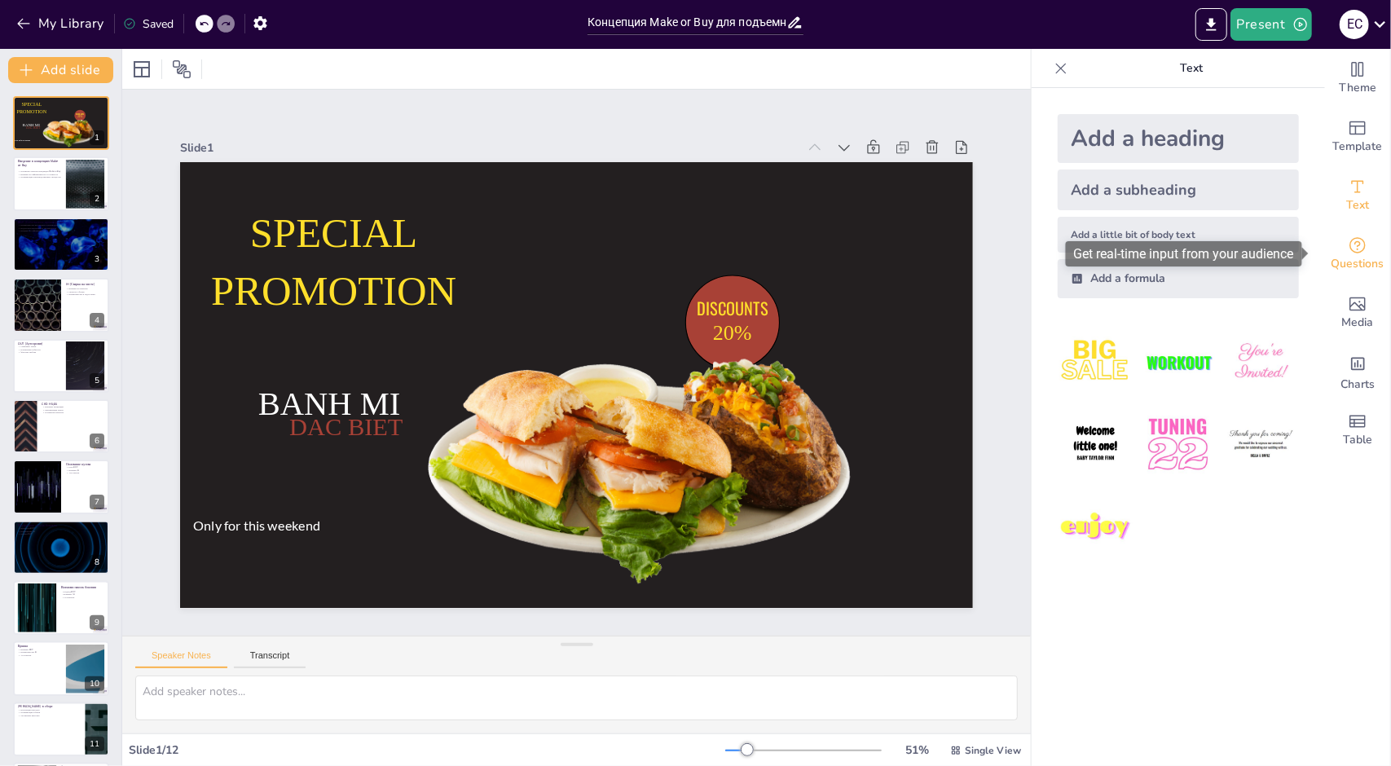
click at [1350, 252] on icon "Get real-time input from your audience" at bounding box center [1357, 245] width 20 height 20
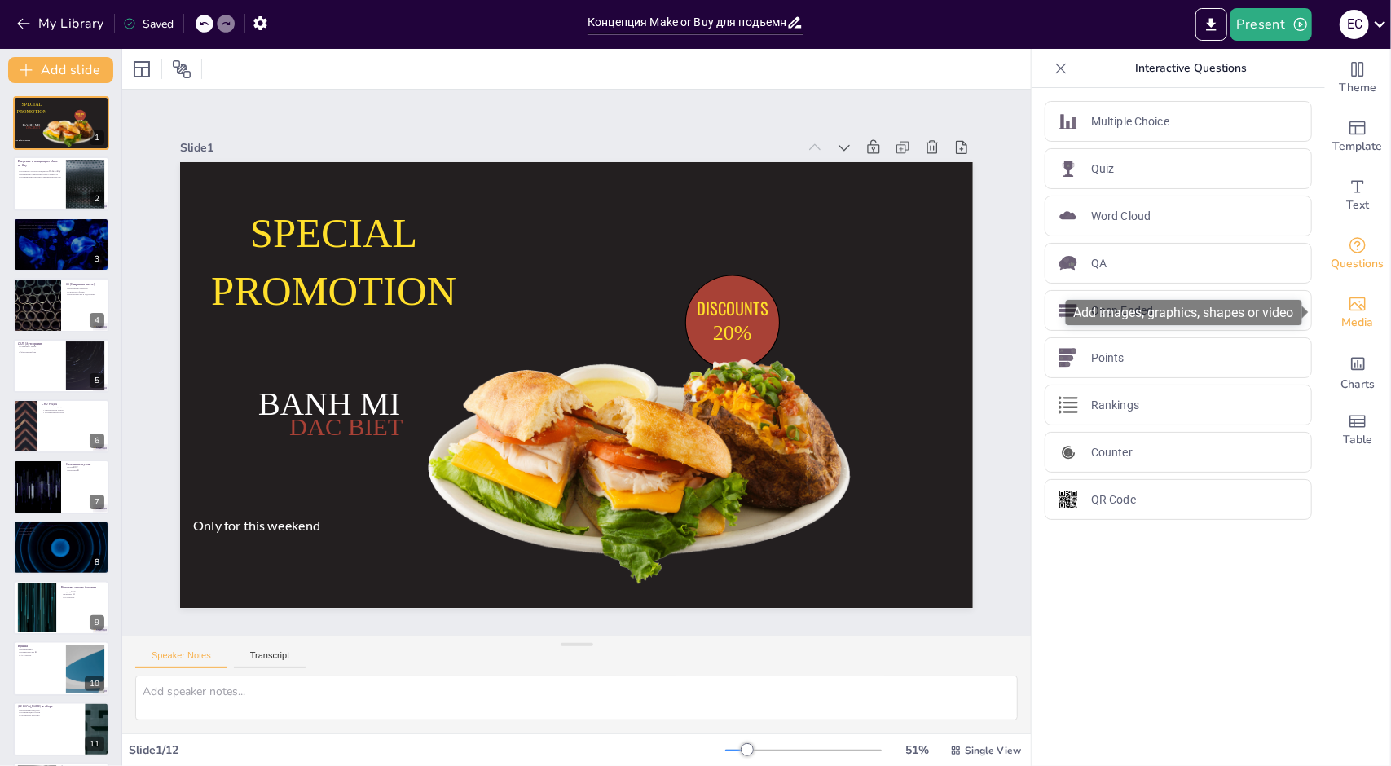
click at [1351, 296] on icon "Add images, graphics, shapes or video" at bounding box center [1357, 304] width 20 height 20
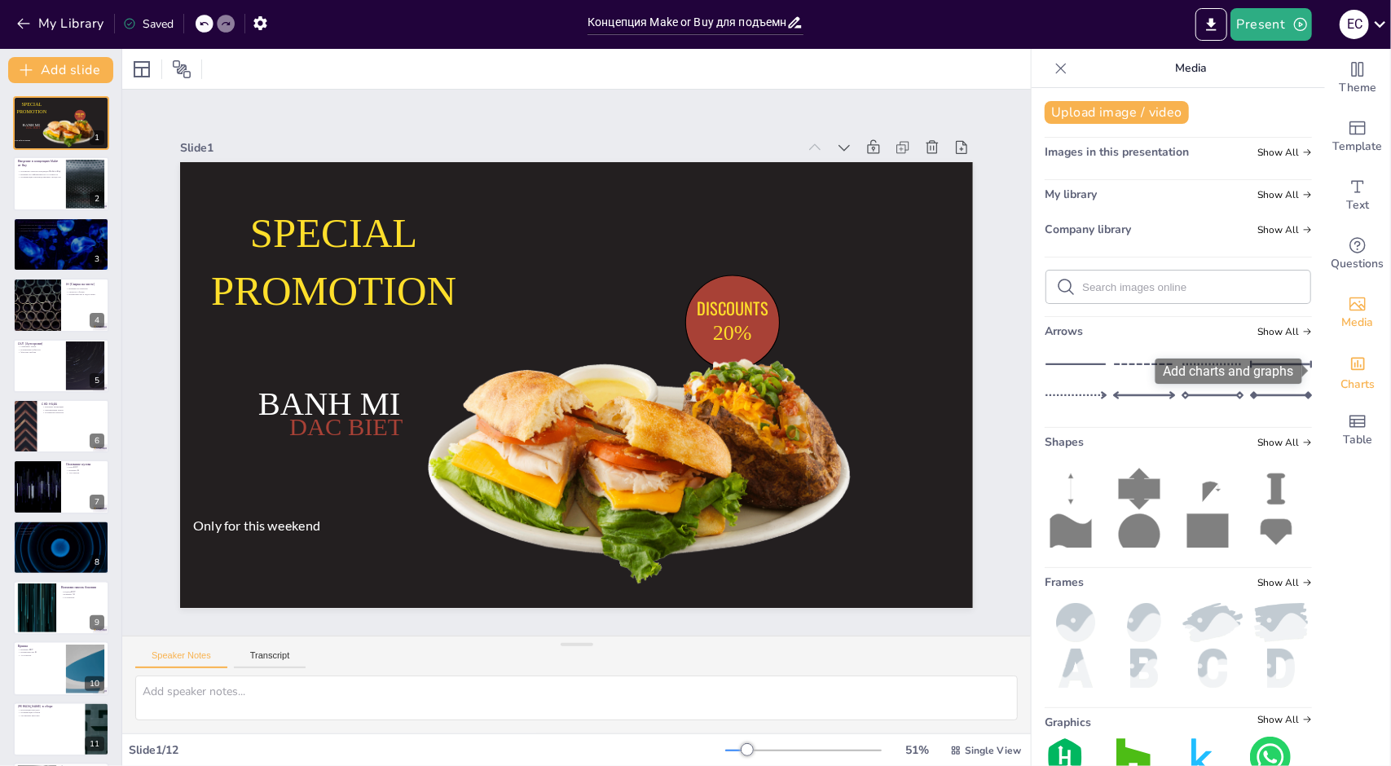
click at [1349, 371] on icon "Add charts and graphs" at bounding box center [1357, 363] width 17 height 17
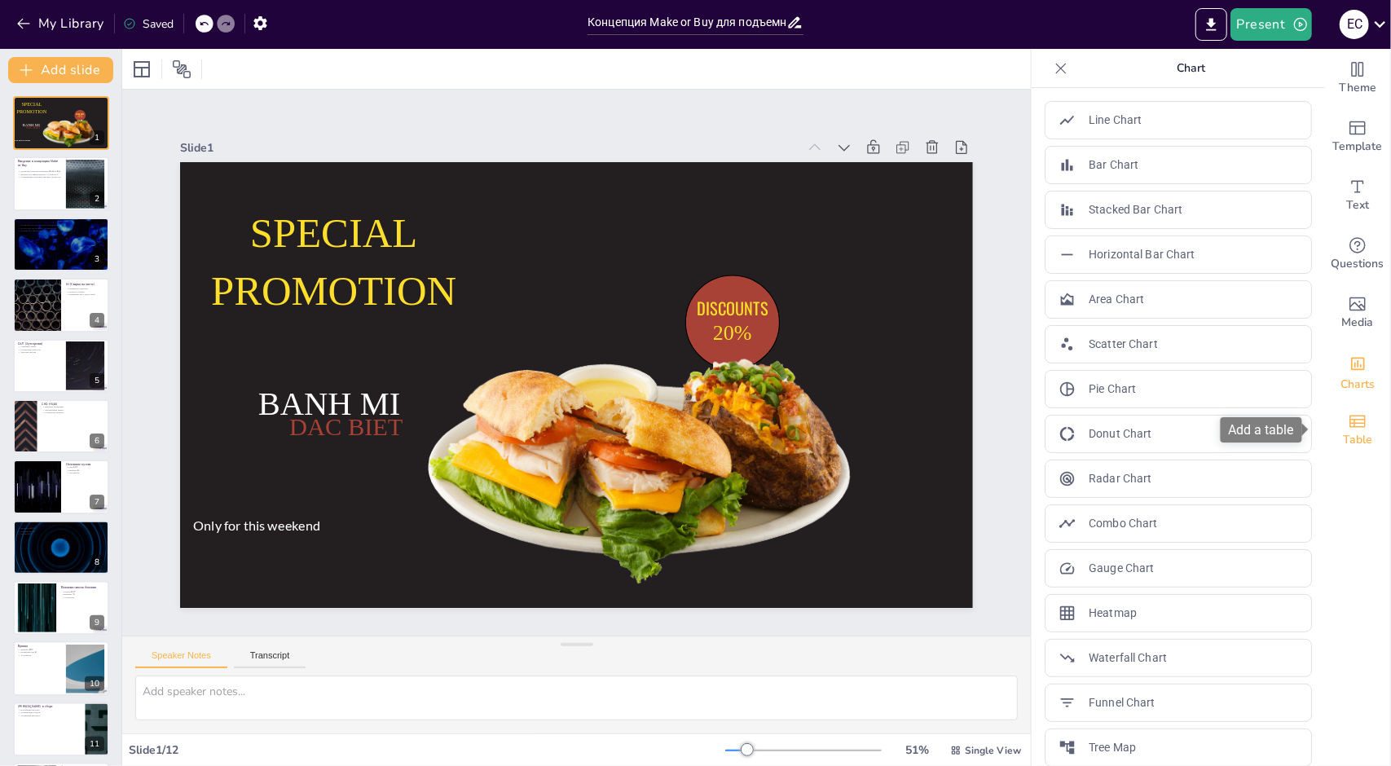
click at [1327, 429] on div "Table" at bounding box center [1357, 430] width 65 height 59
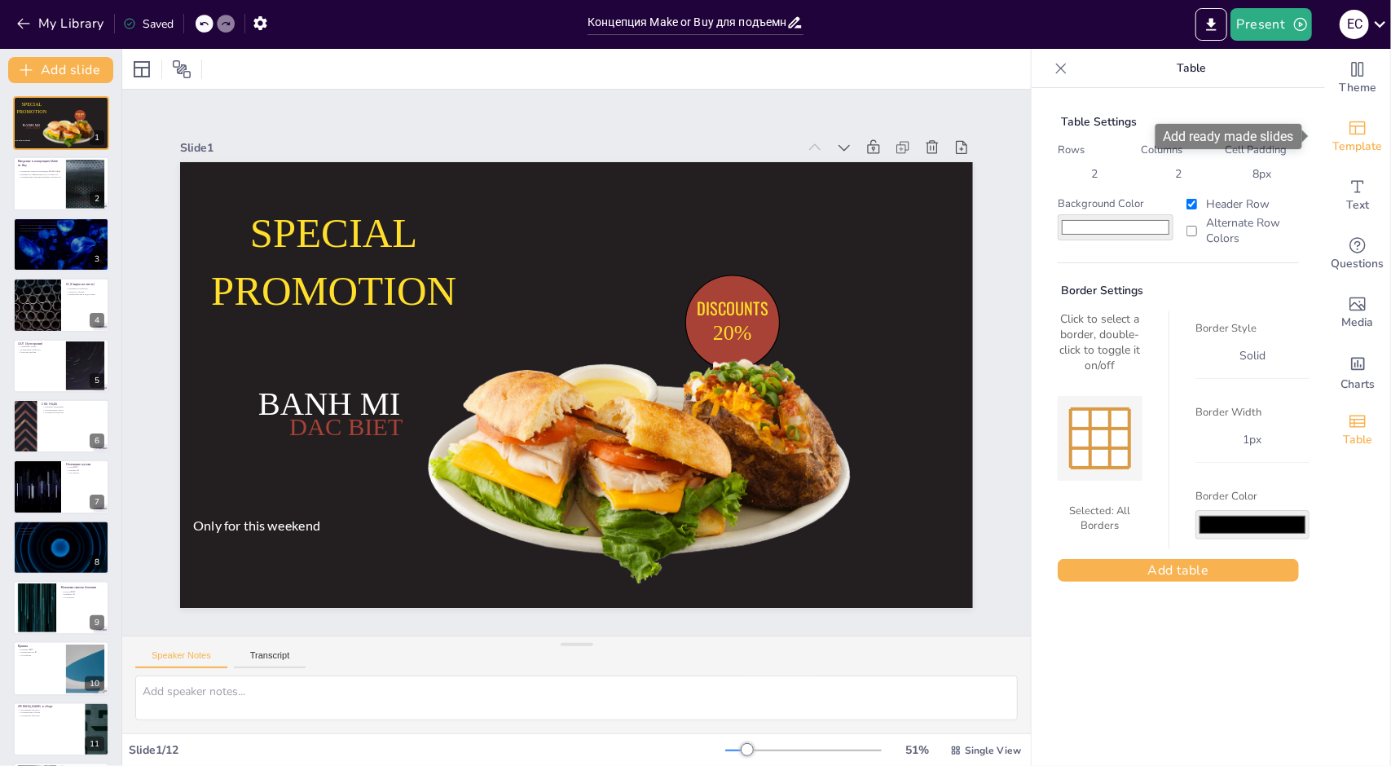
click at [1349, 134] on icon "Add ready made slides" at bounding box center [1357, 128] width 16 height 14
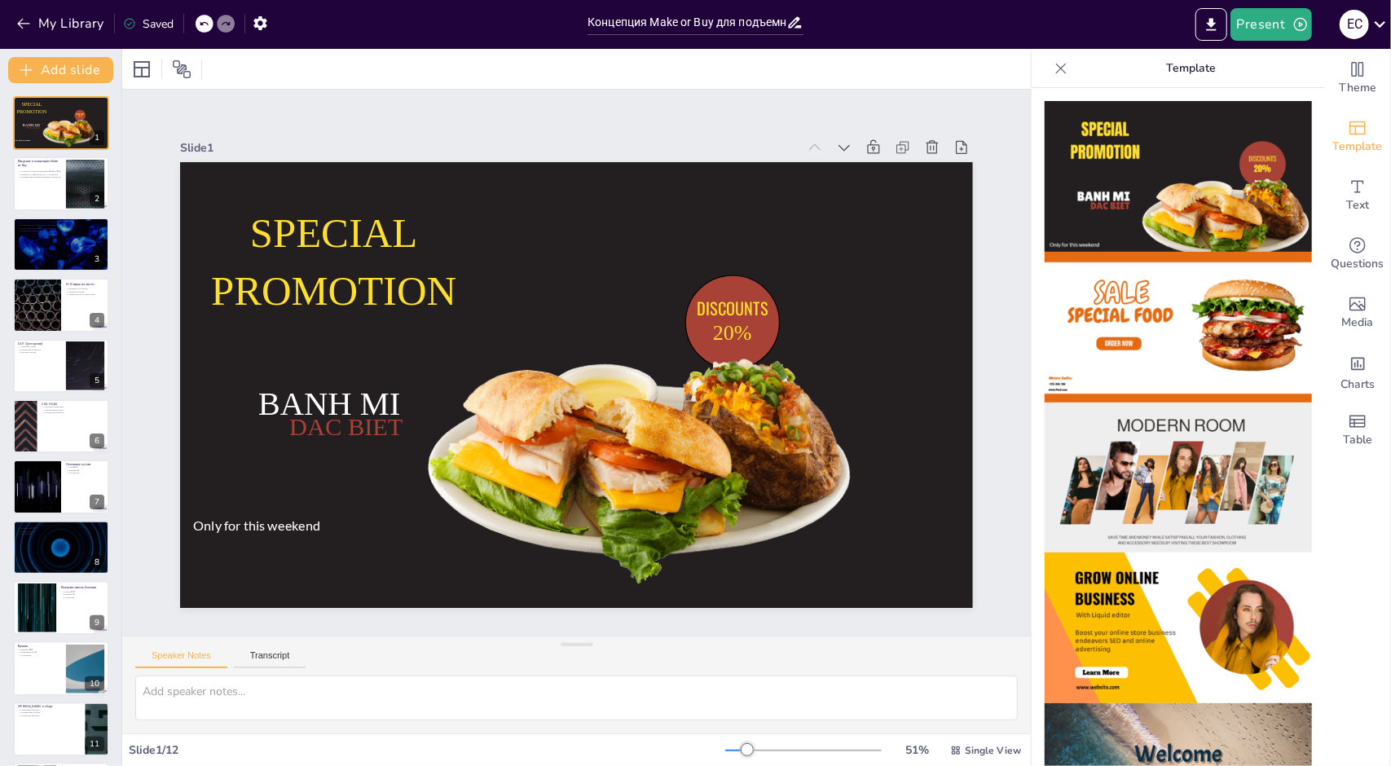
click at [1056, 65] on icon at bounding box center [1061, 68] width 11 height 11
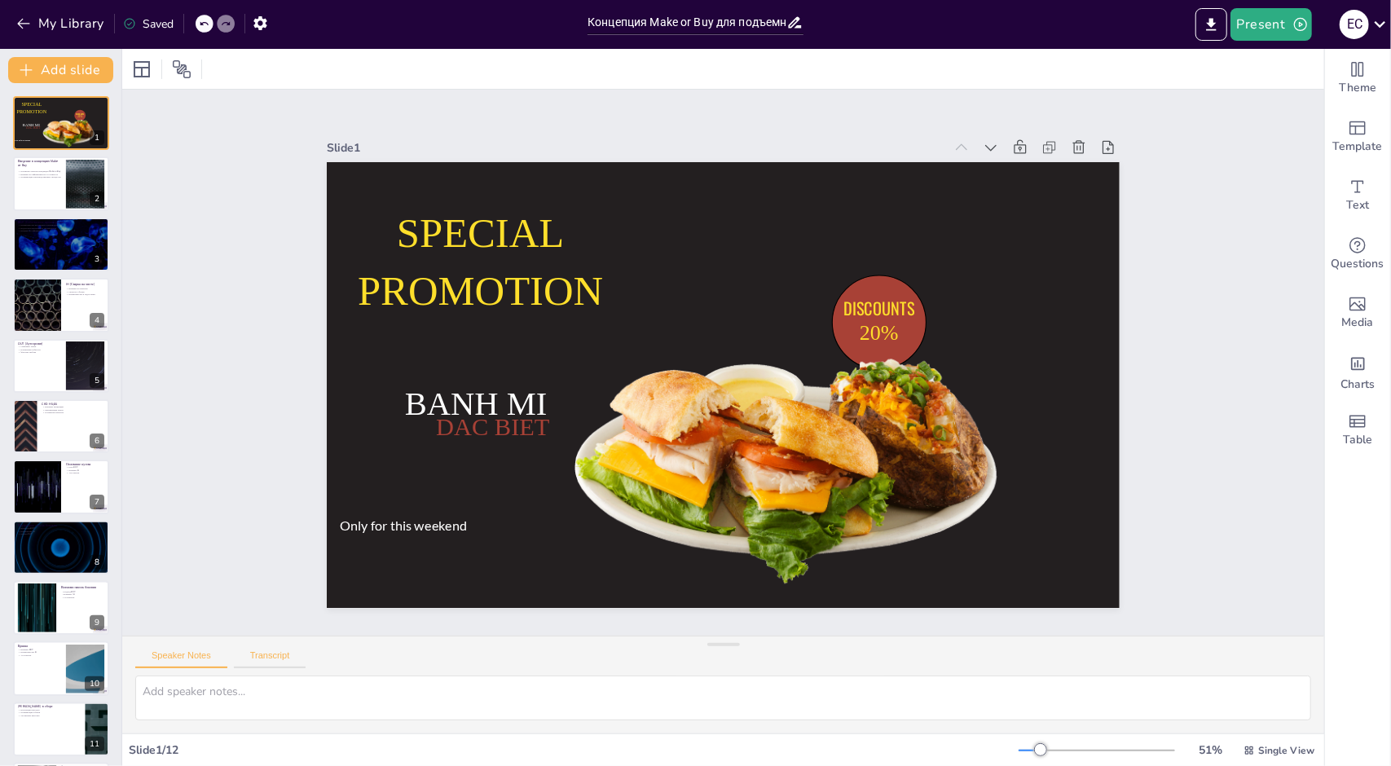
click at [254, 655] on button "Transcript" at bounding box center [270, 659] width 73 height 18
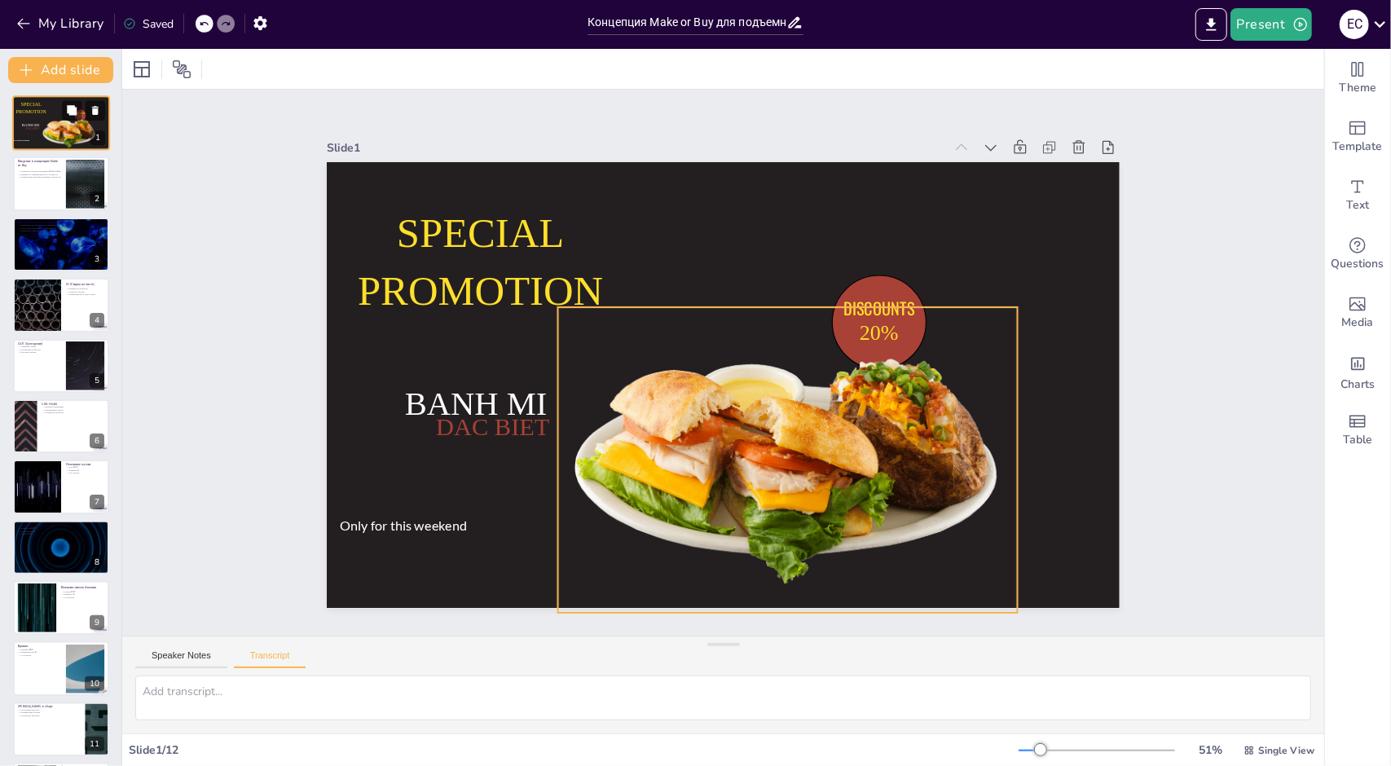
click at [57, 145] on div at bounding box center [69, 131] width 57 height 37
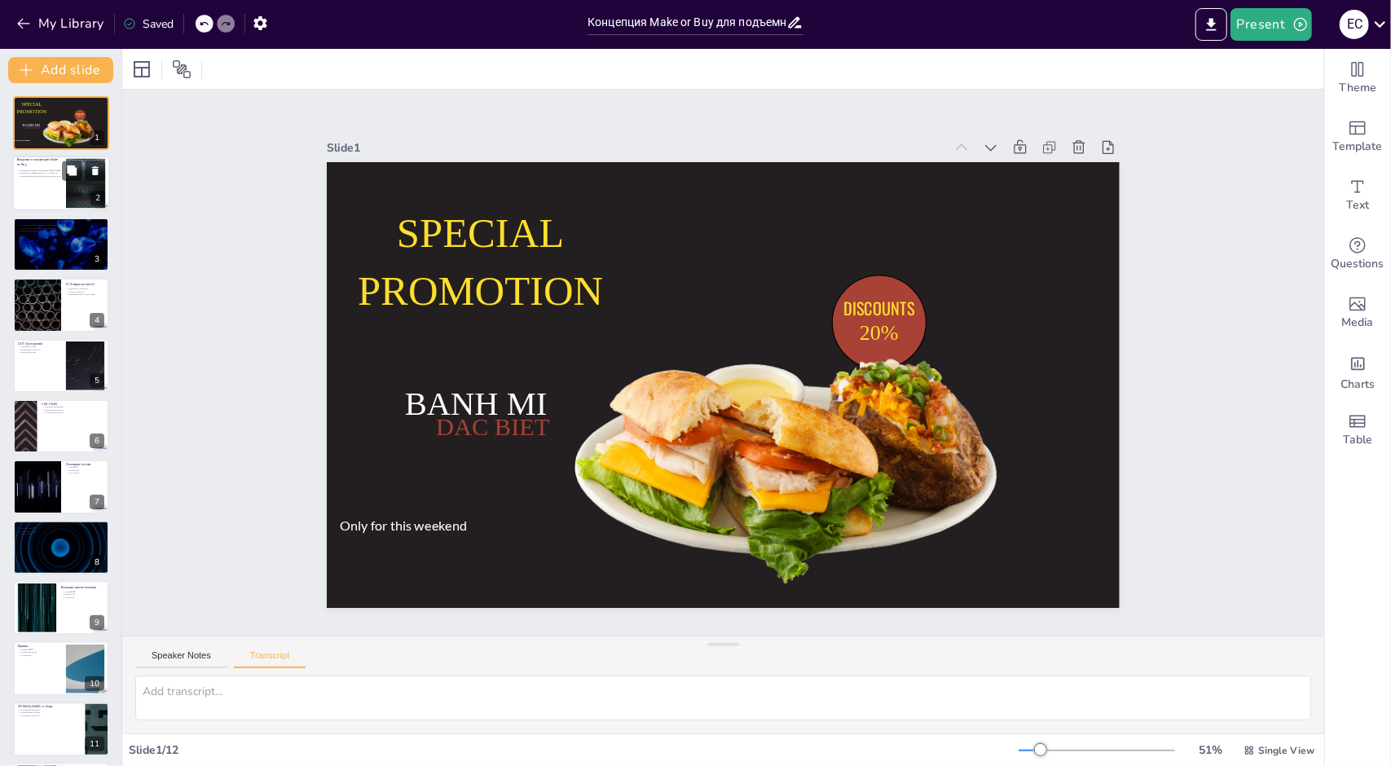
click at [57, 178] on p "Оптимизация производственных процессов" at bounding box center [39, 176] width 44 height 3
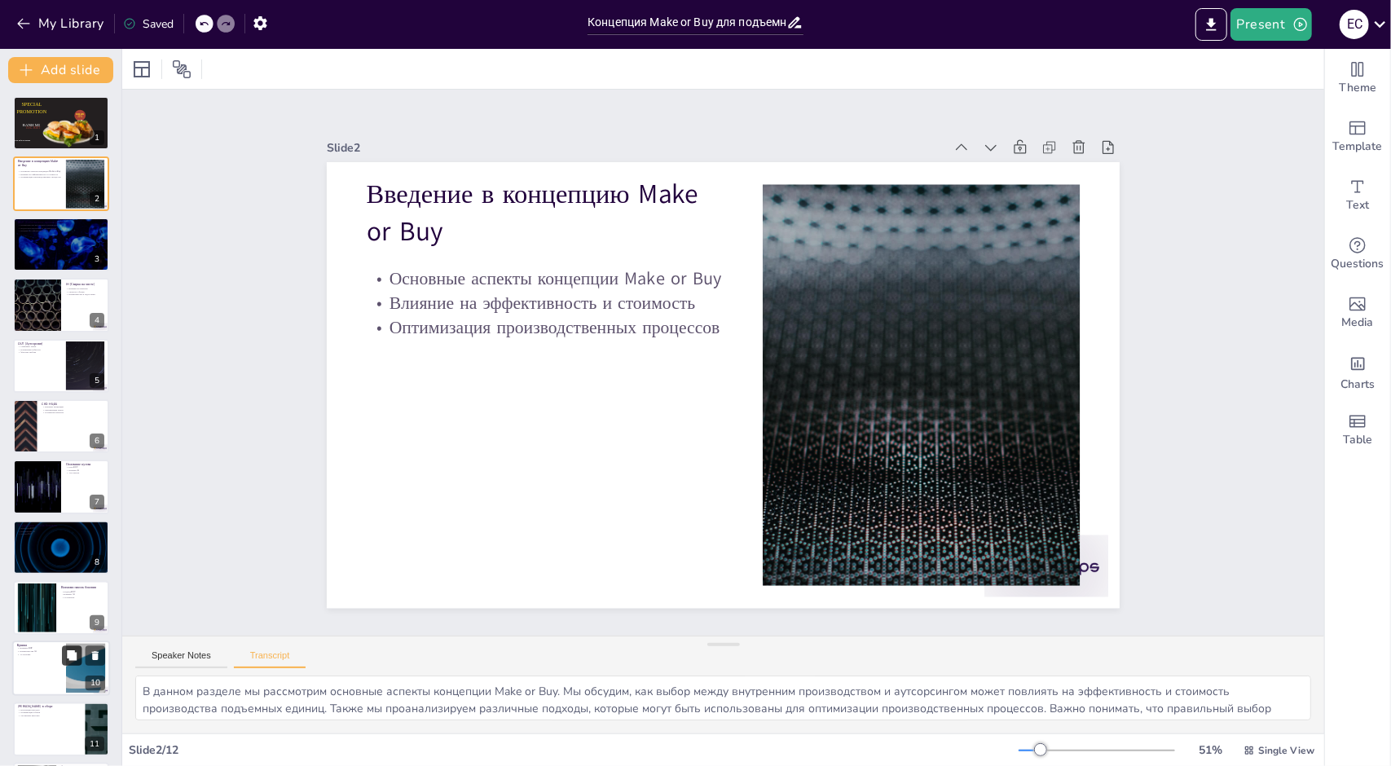
scroll to position [64, 0]
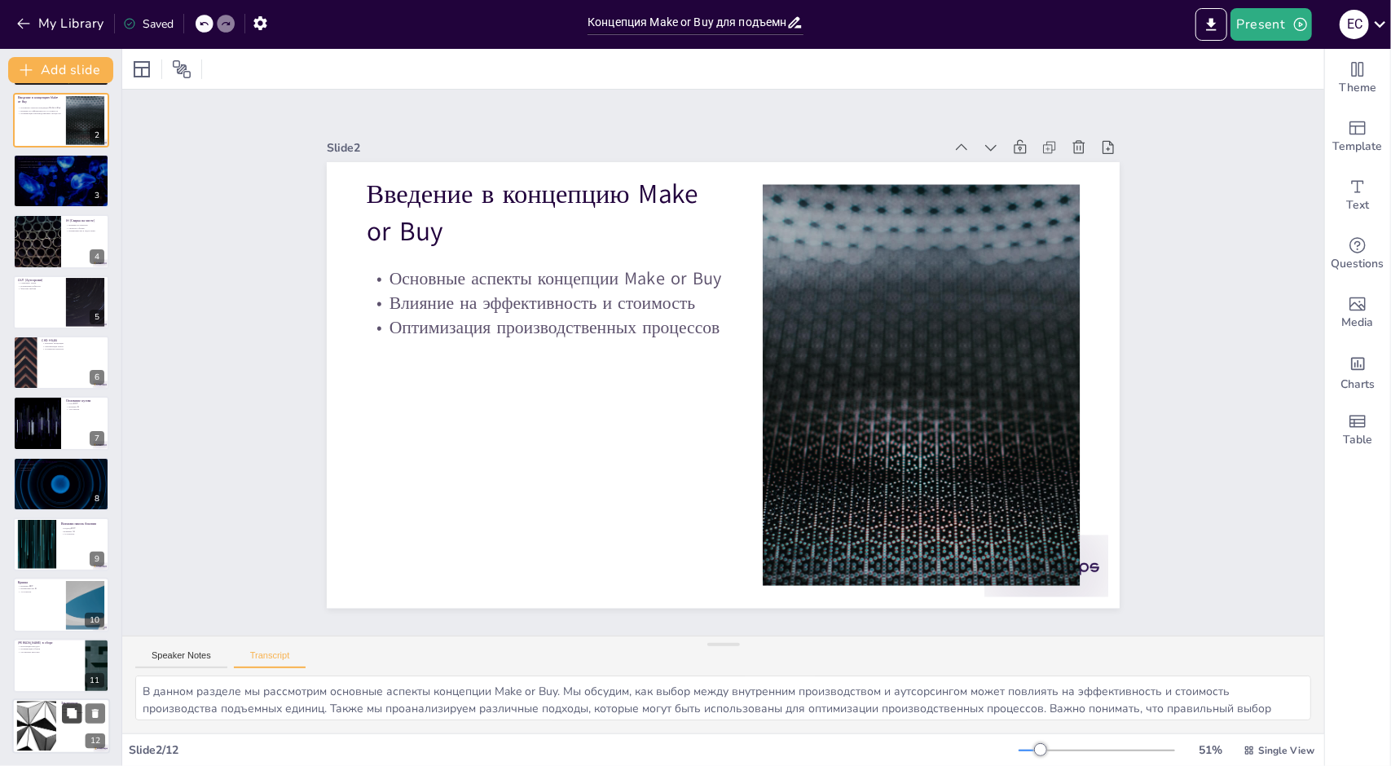
click at [70, 716] on icon at bounding box center [72, 713] width 10 height 10
type textarea "В заключение, мы подведем итоги концепции Make or Buy для подъемных единиц. Мы …"
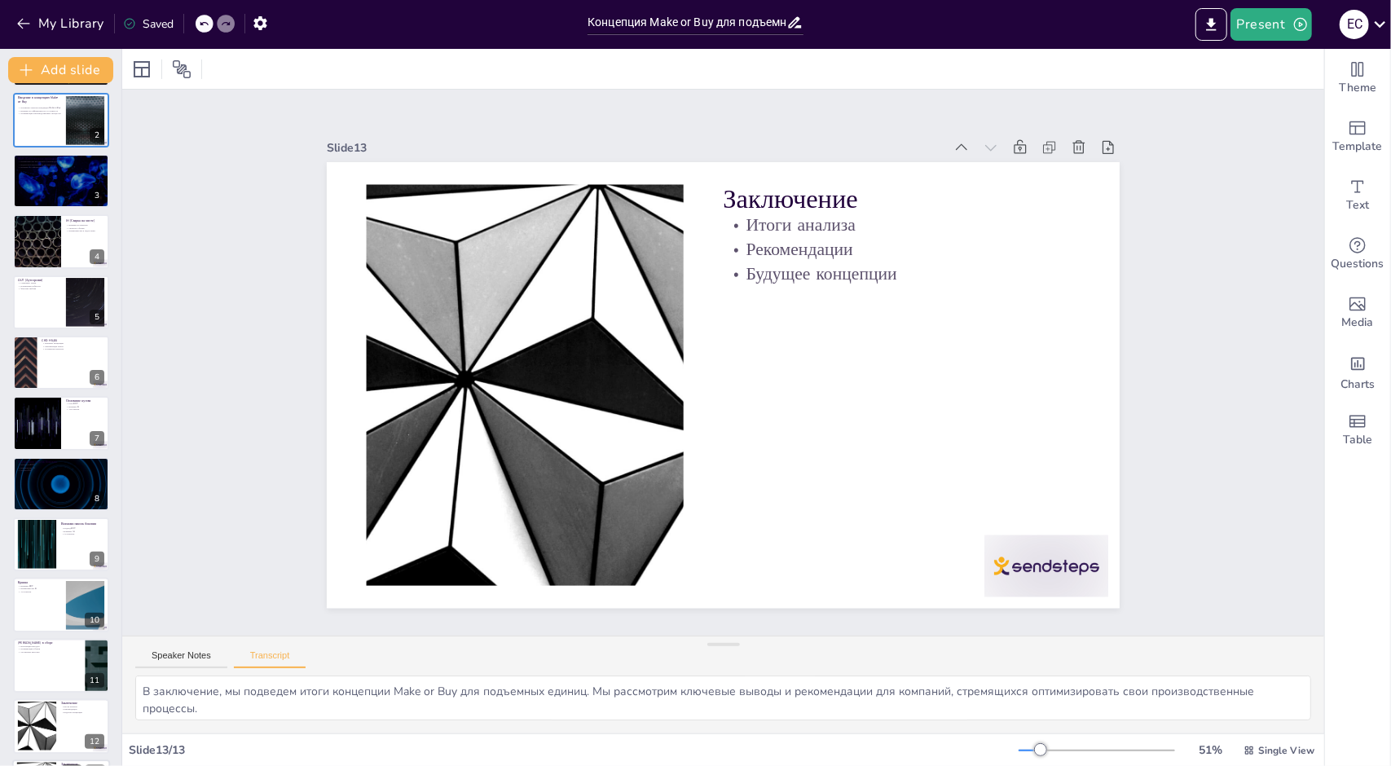
scroll to position [124, 0]
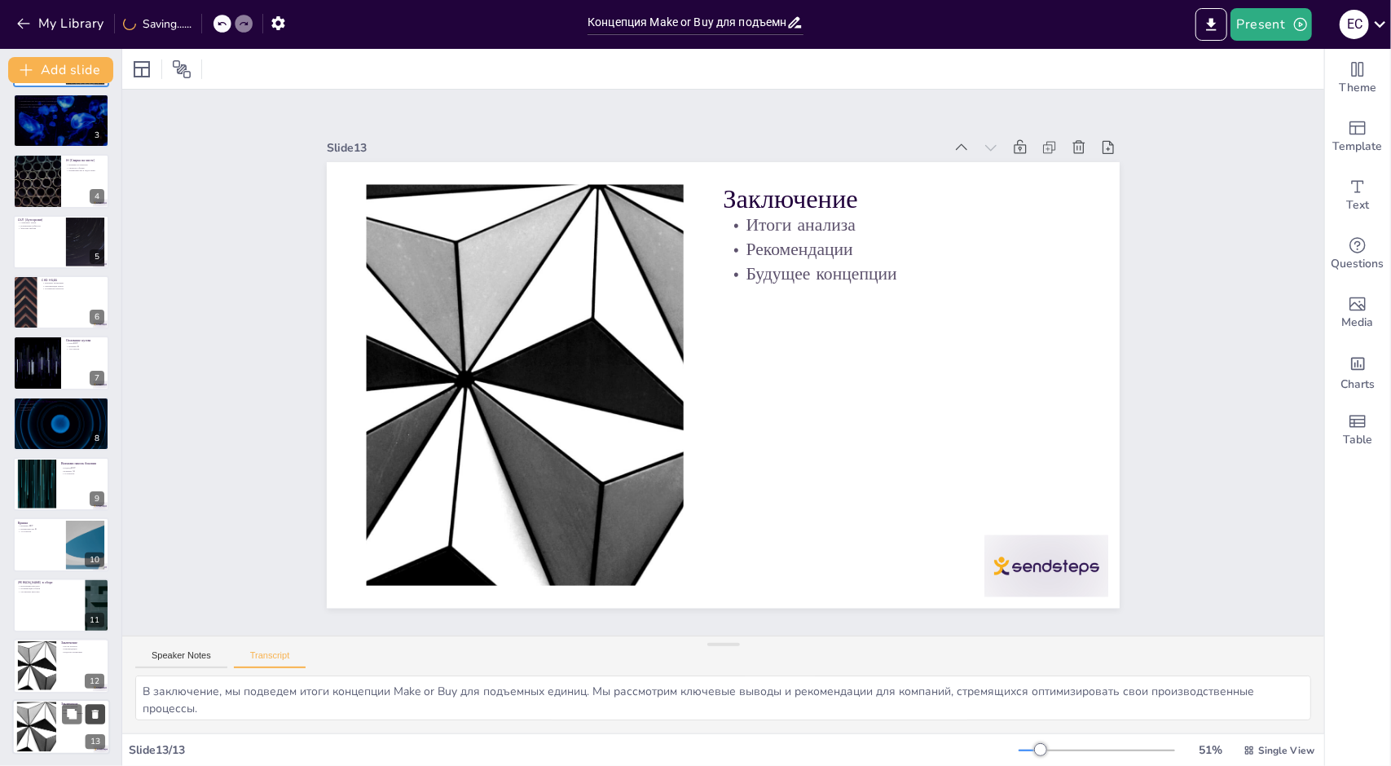
click at [97, 710] on icon at bounding box center [95, 714] width 7 height 9
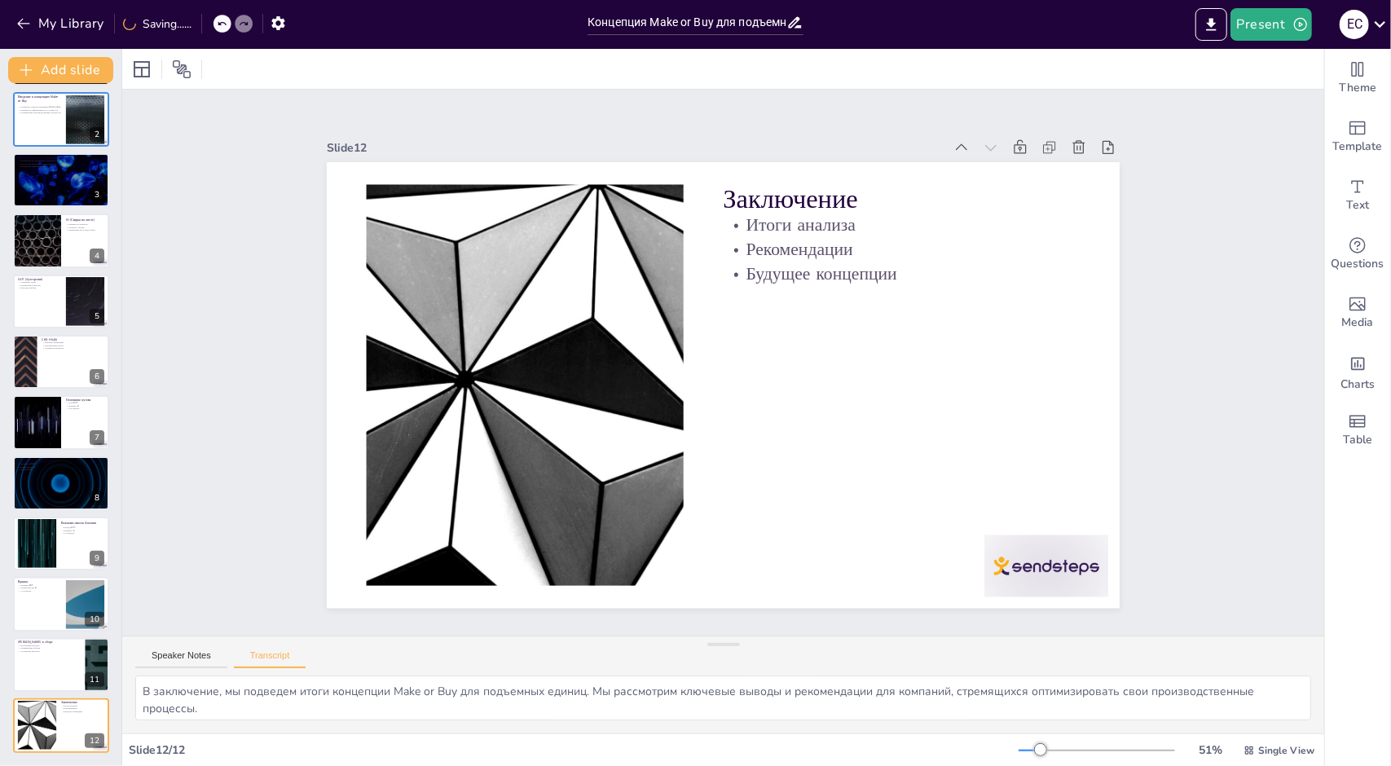
scroll to position [64, 0]
click at [254, 653] on button "Transcript" at bounding box center [270, 659] width 73 height 18
click at [221, 654] on button "Speaker Notes" at bounding box center [181, 659] width 92 height 18
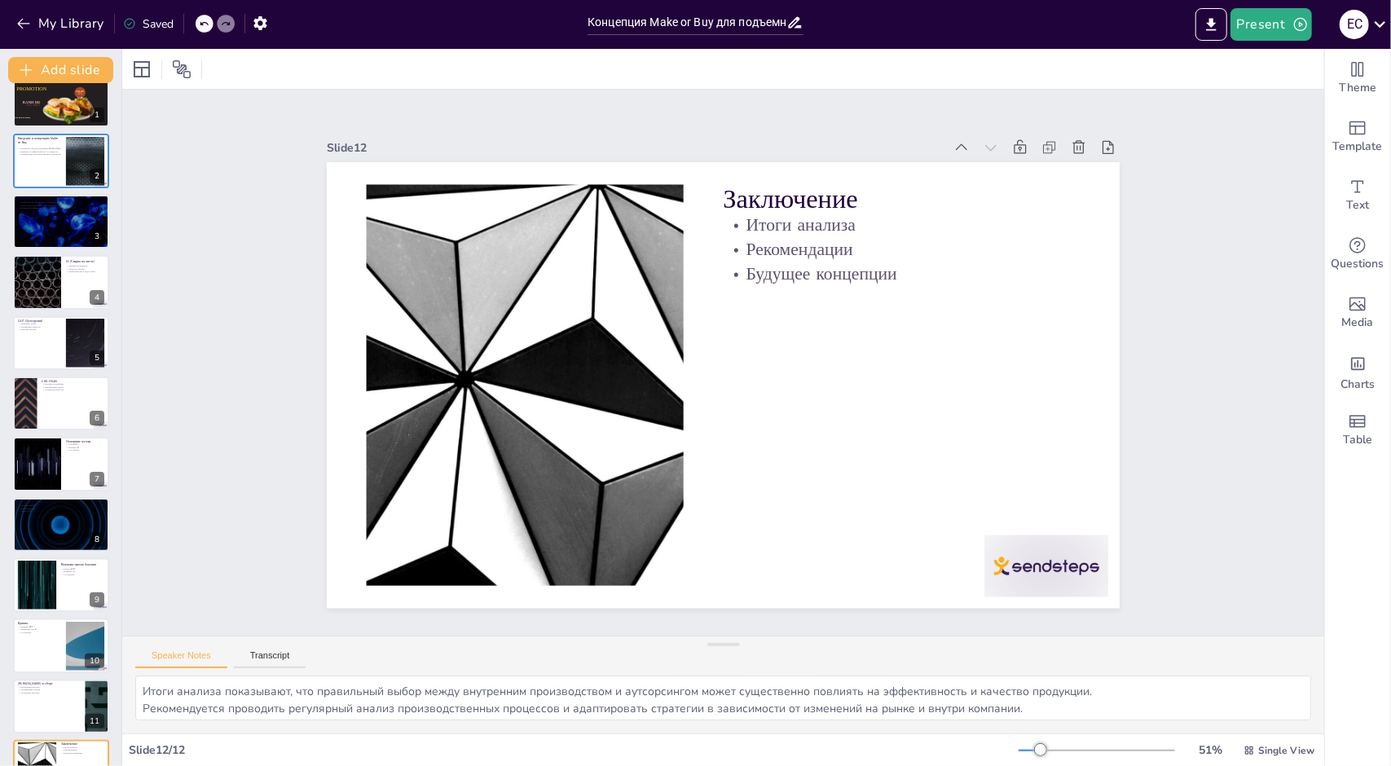
scroll to position [0, 0]
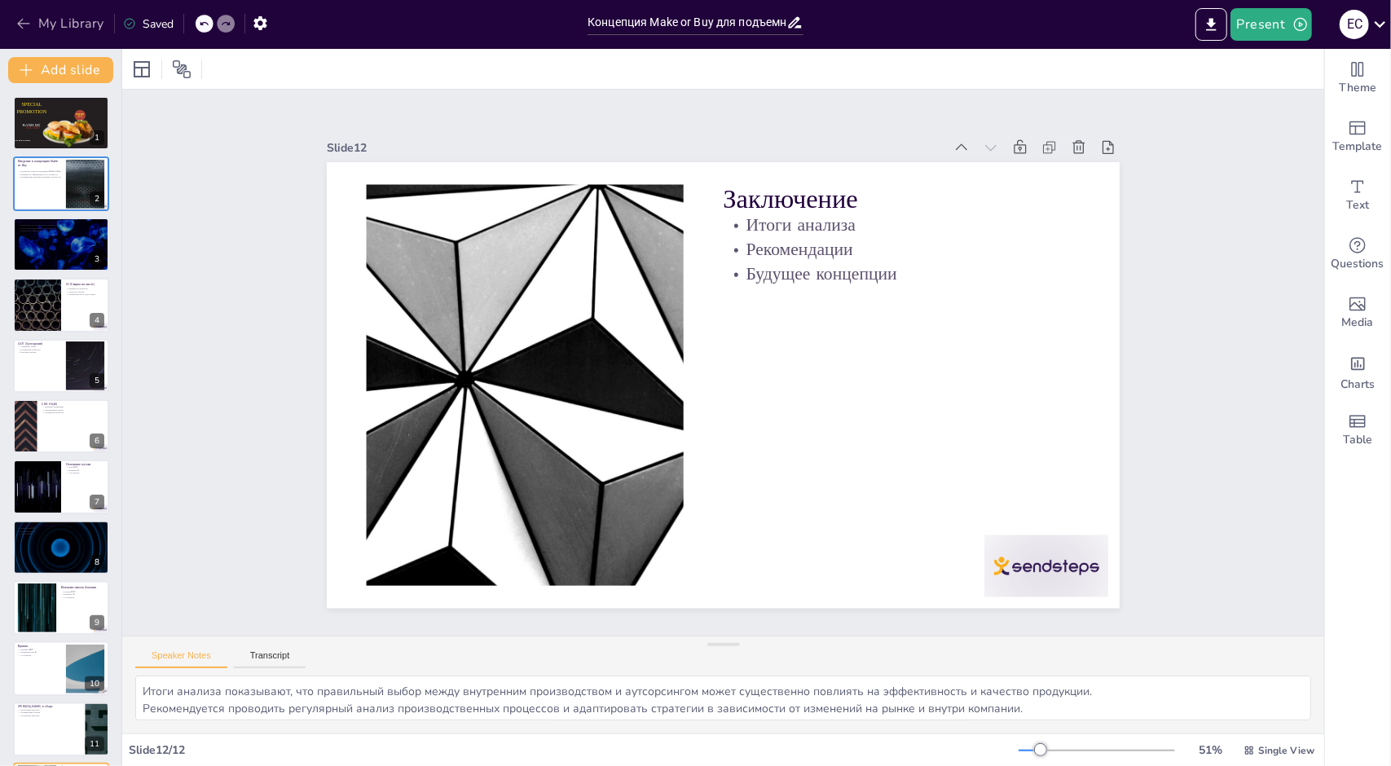
click at [18, 26] on icon "button" at bounding box center [23, 23] width 16 height 16
